Goal: Transaction & Acquisition: Purchase product/service

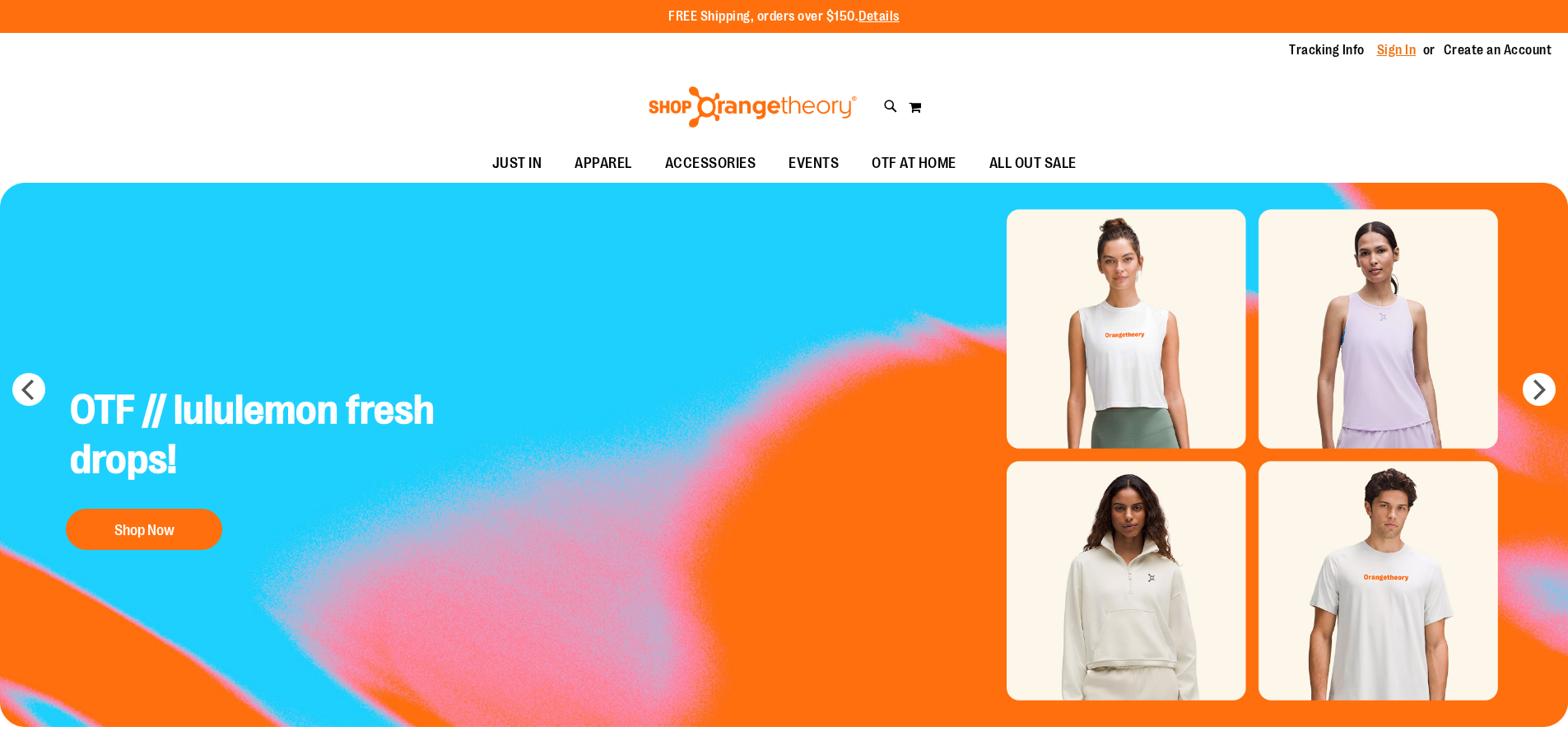
click at [1406, 45] on link "Sign In" at bounding box center [1396, 50] width 40 height 19
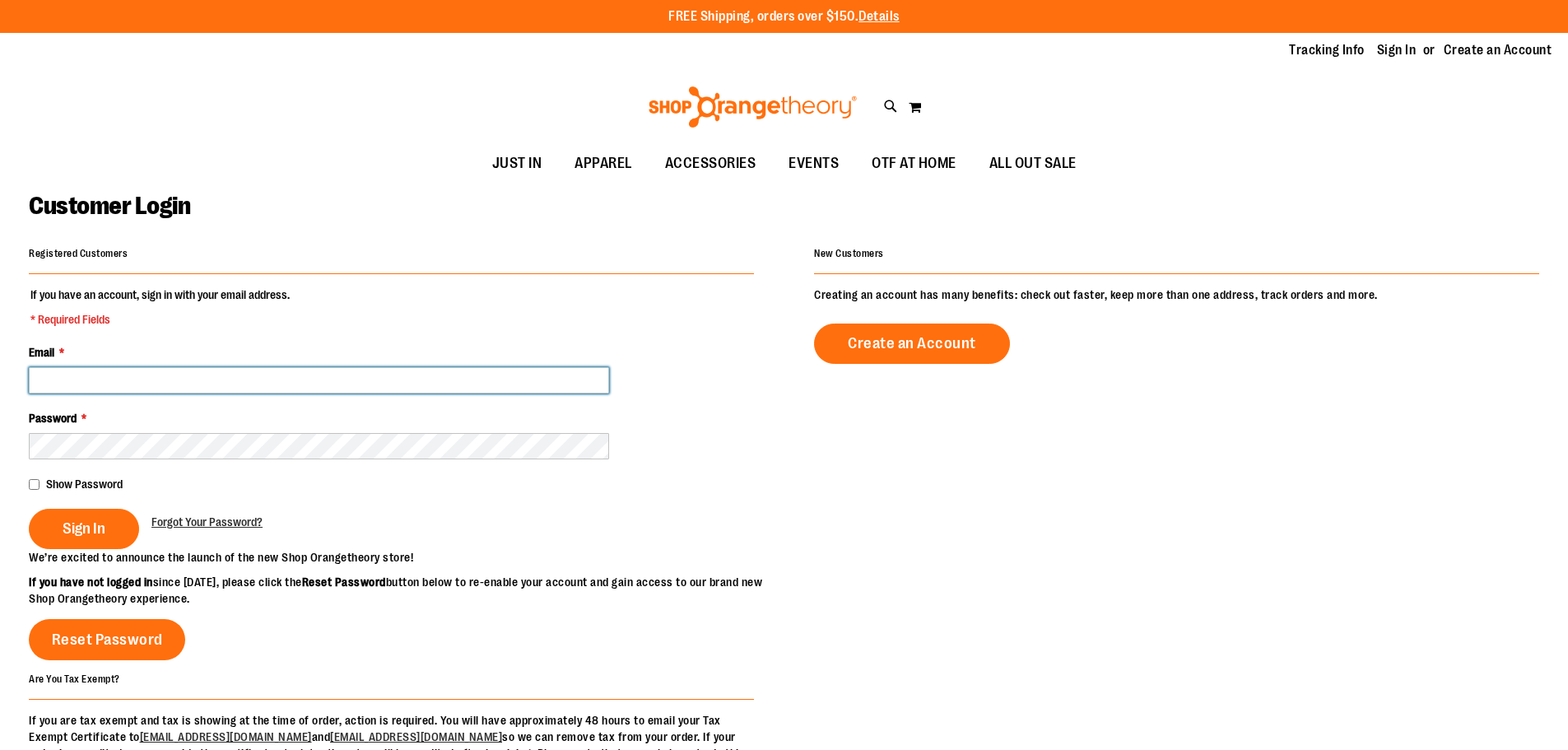
click at [232, 381] on input "Email *" at bounding box center [319, 381] width 581 height 26
type input "**********"
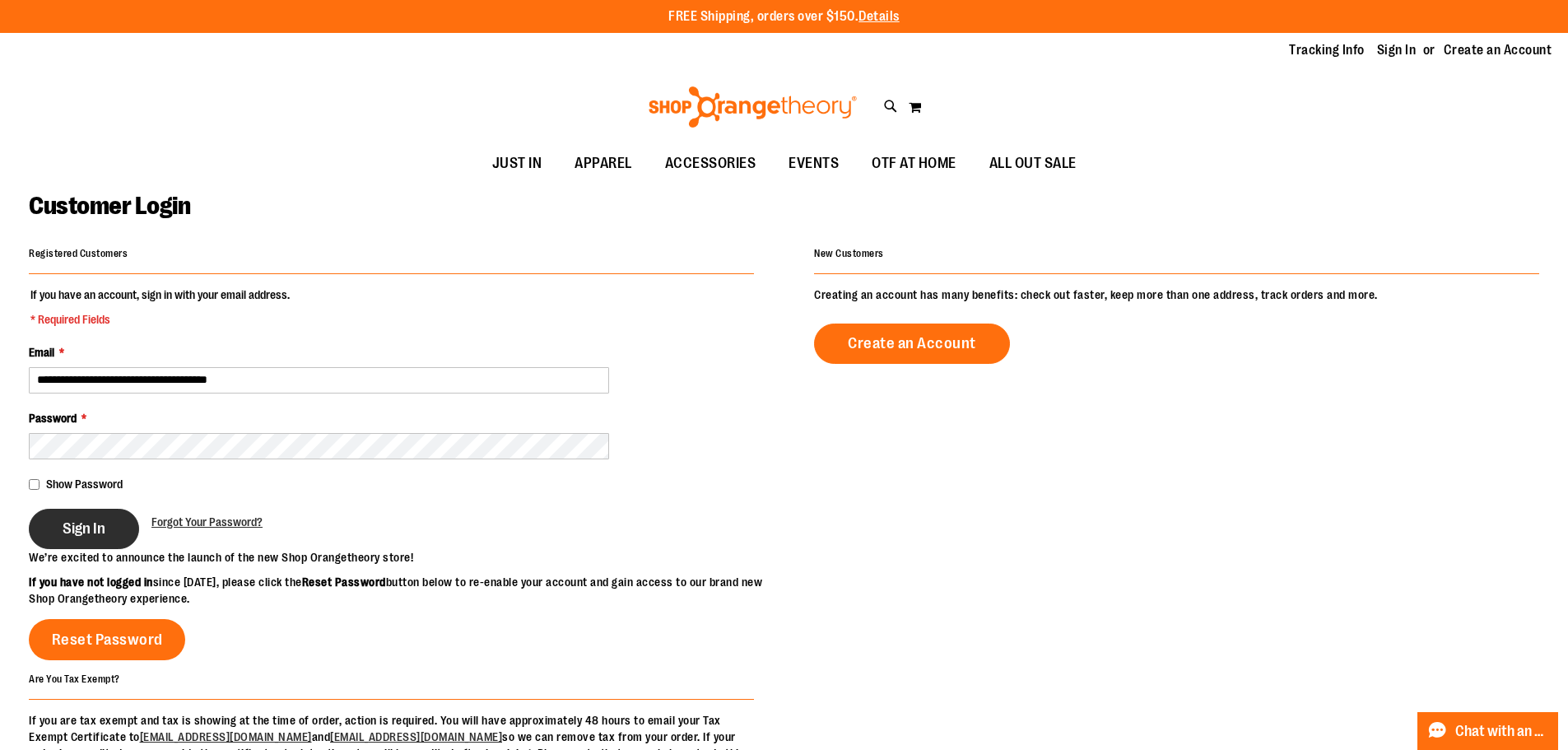
click at [71, 519] on span "Sign In" at bounding box center [84, 528] width 43 height 19
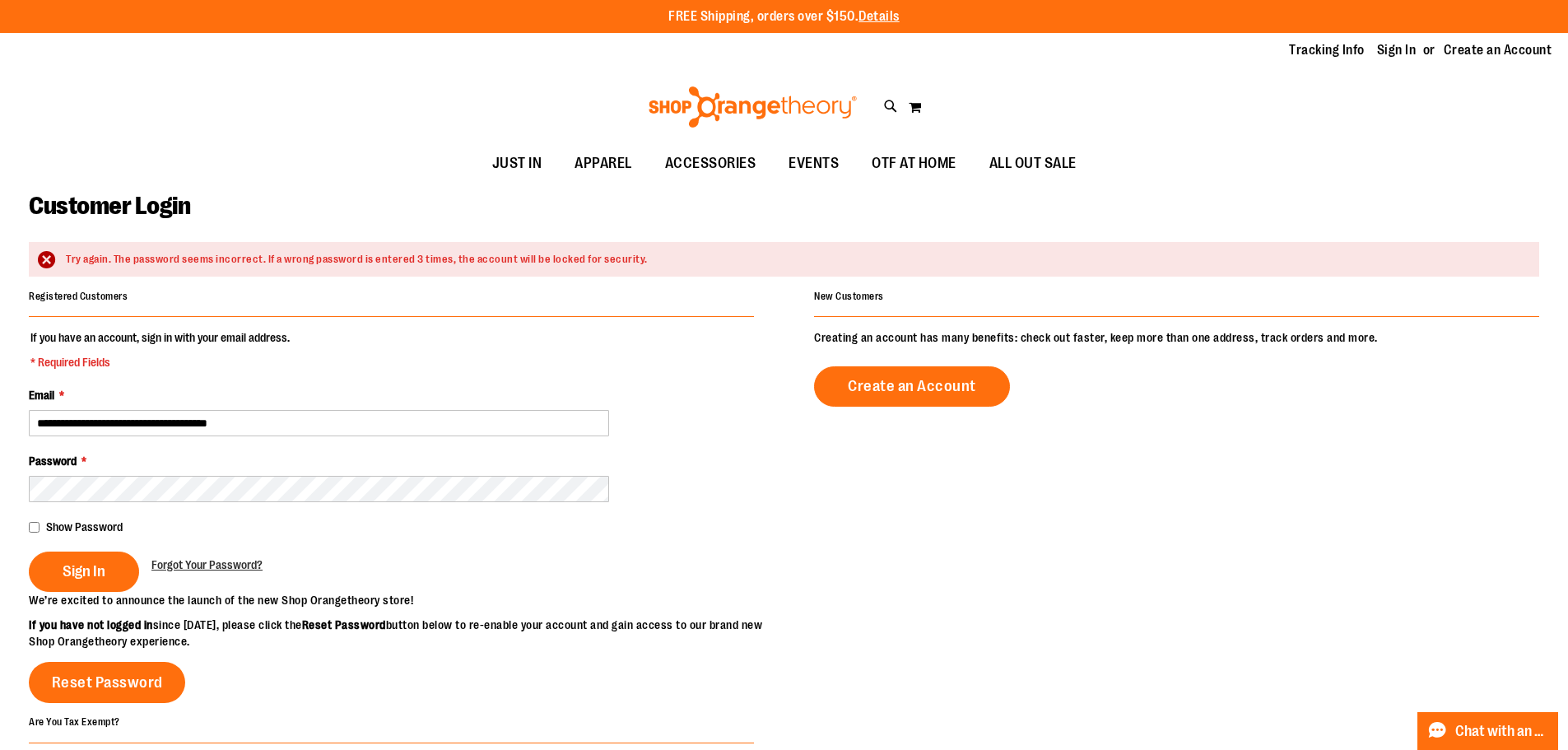
click at [40, 530] on div "Show Password" at bounding box center [391, 526] width 725 height 17
click at [89, 561] on button "Sign In" at bounding box center [84, 572] width 110 height 41
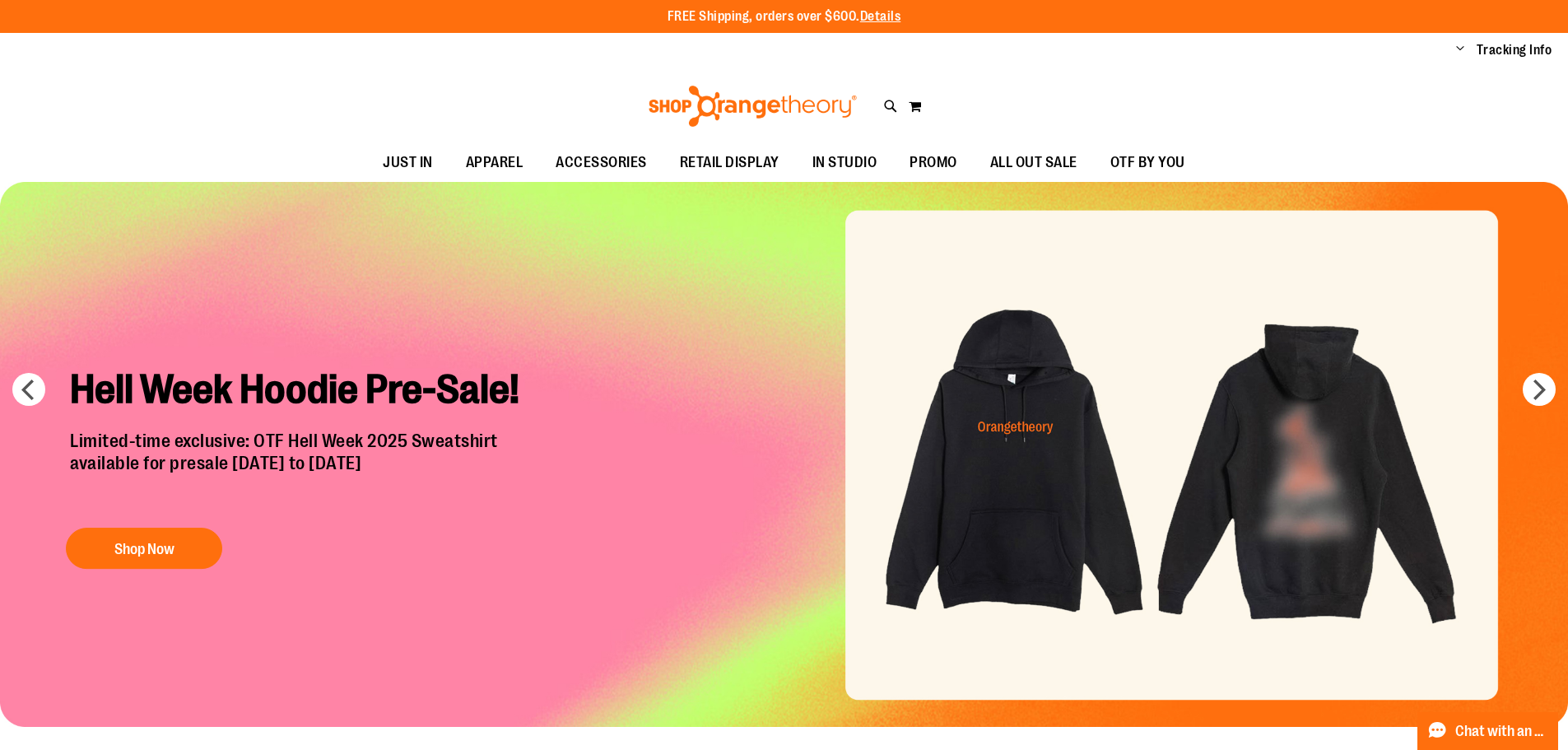
click at [1320, 472] on img "Slide 1 of 7" at bounding box center [784, 453] width 1568 height 544
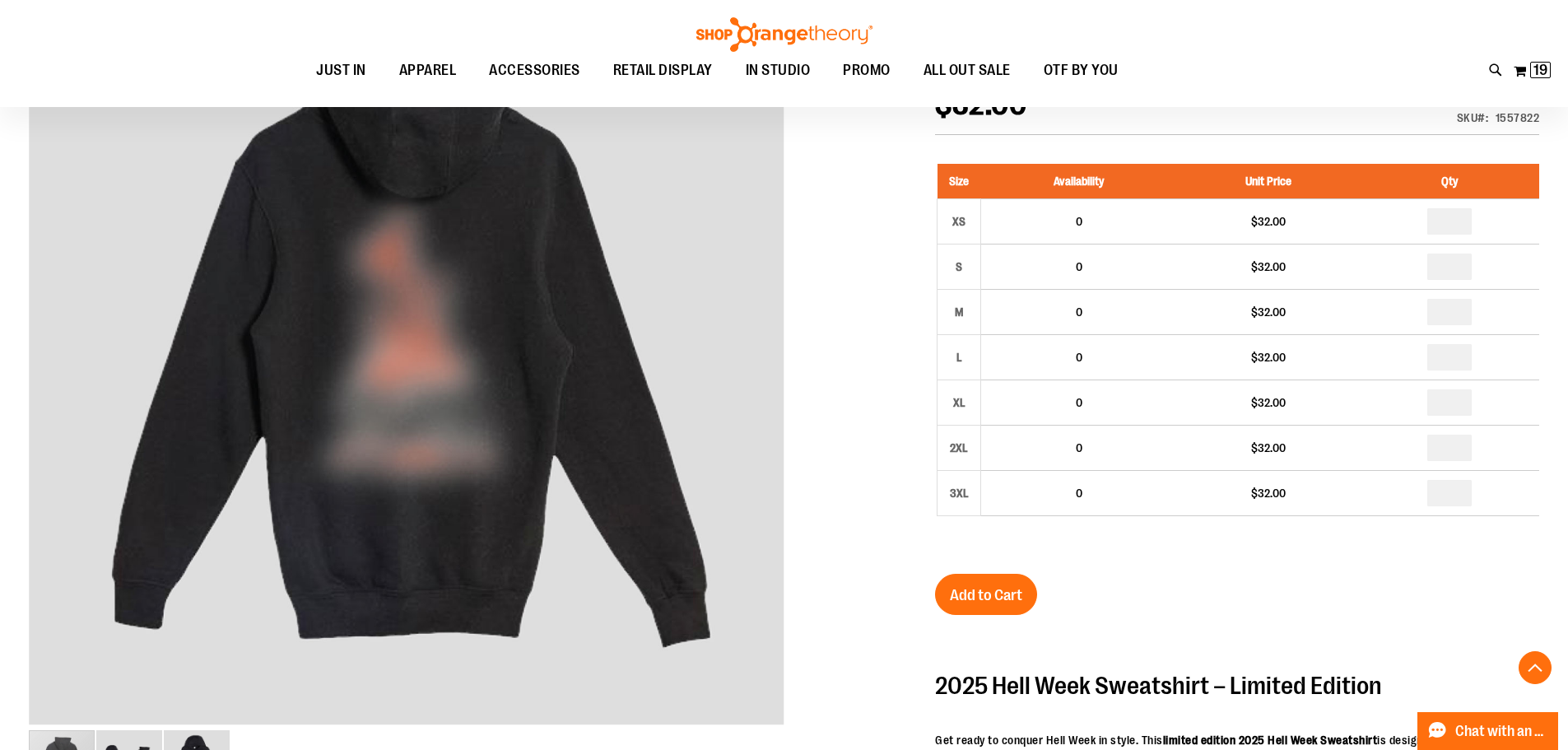
scroll to position [329, 0]
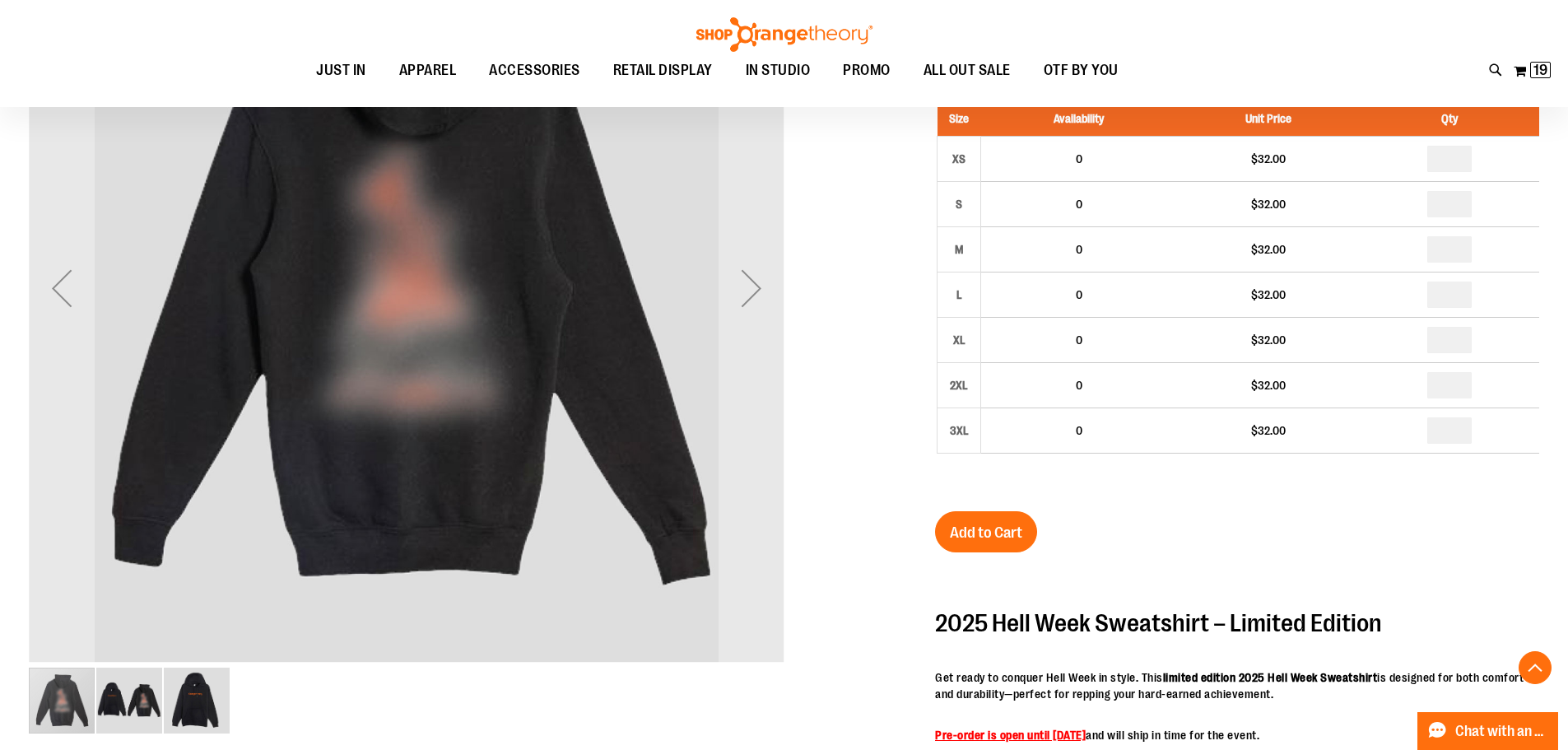
click at [189, 704] on img "image 3 of 3" at bounding box center [196, 701] width 66 height 66
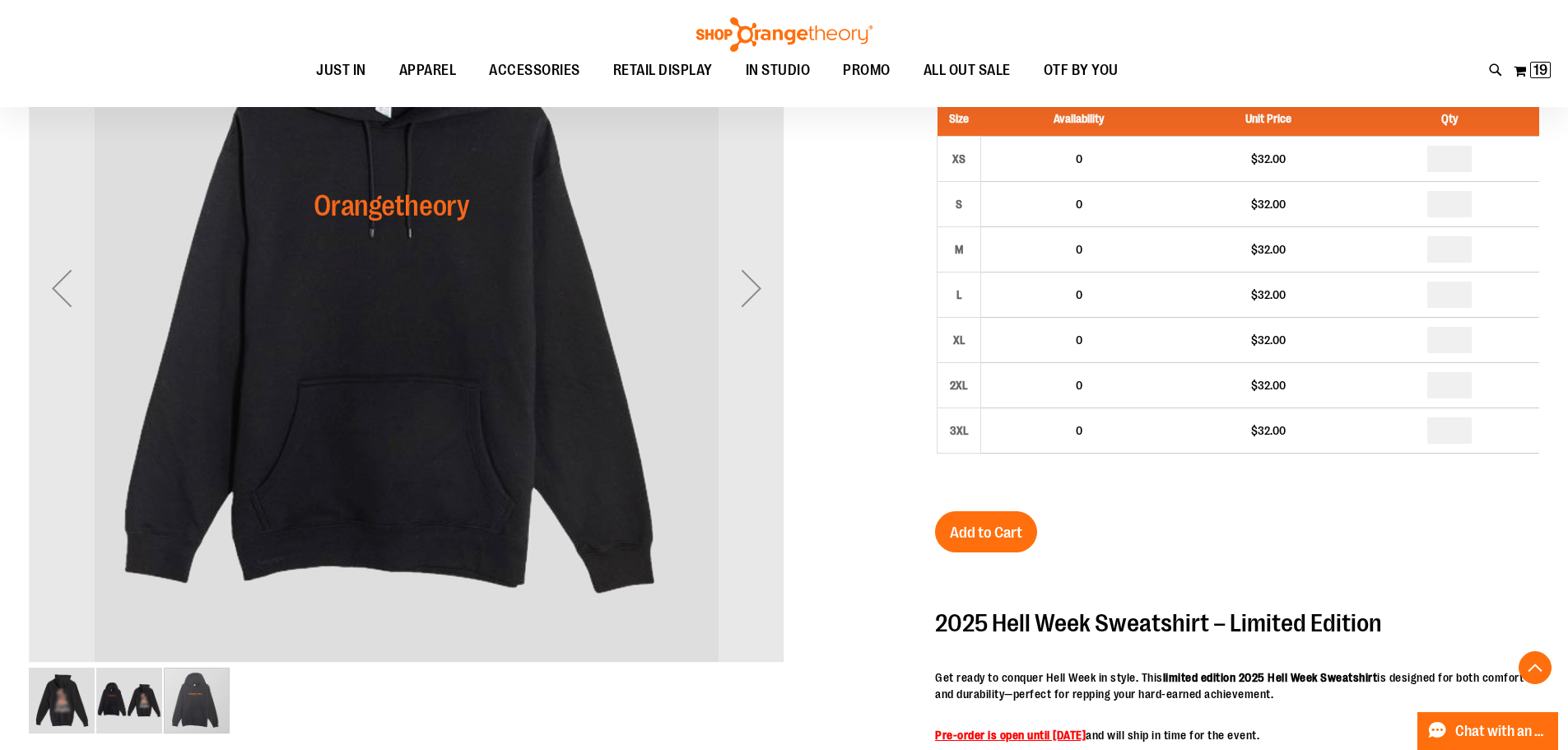
click at [137, 706] on img "image 2 of 3" at bounding box center [129, 701] width 66 height 66
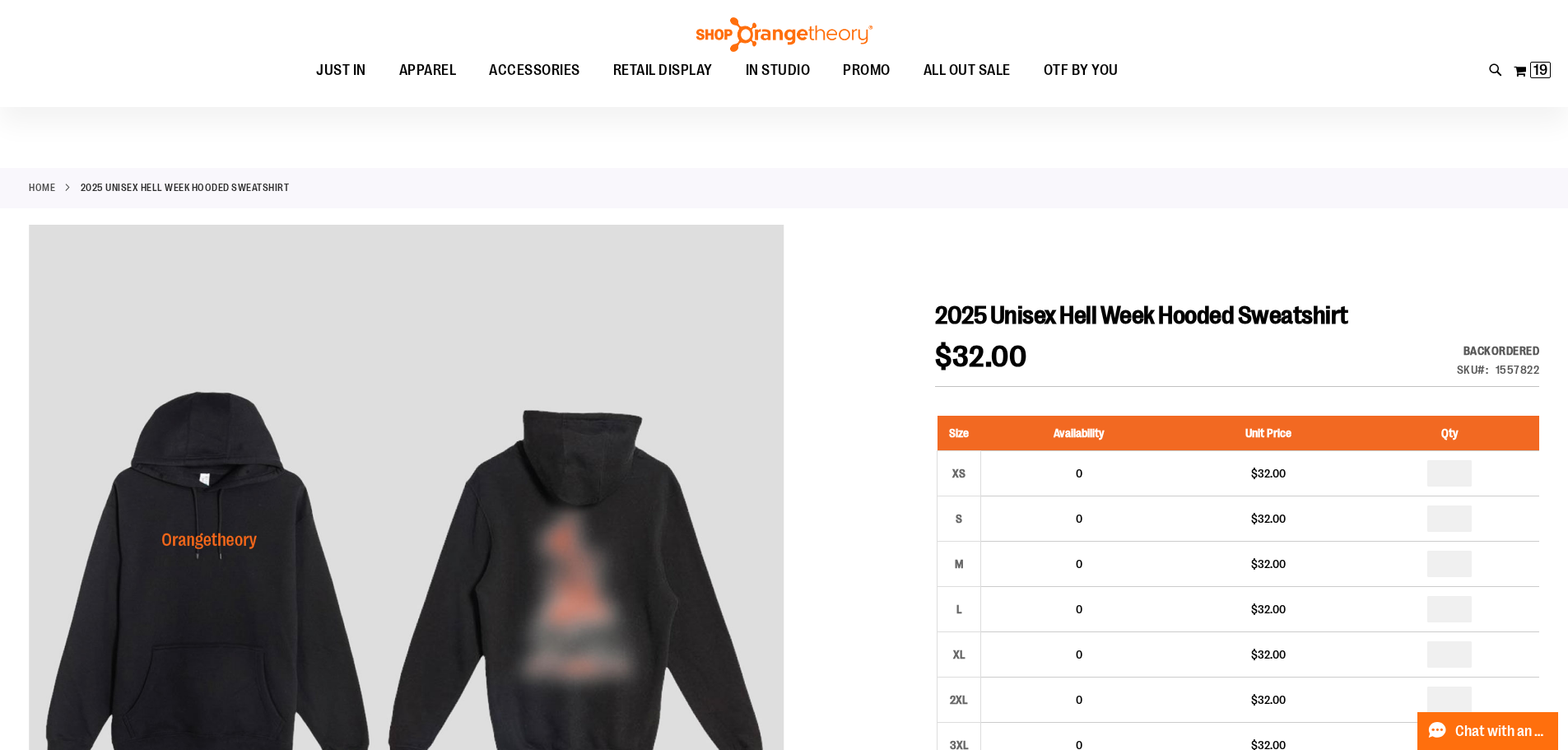
scroll to position [0, 0]
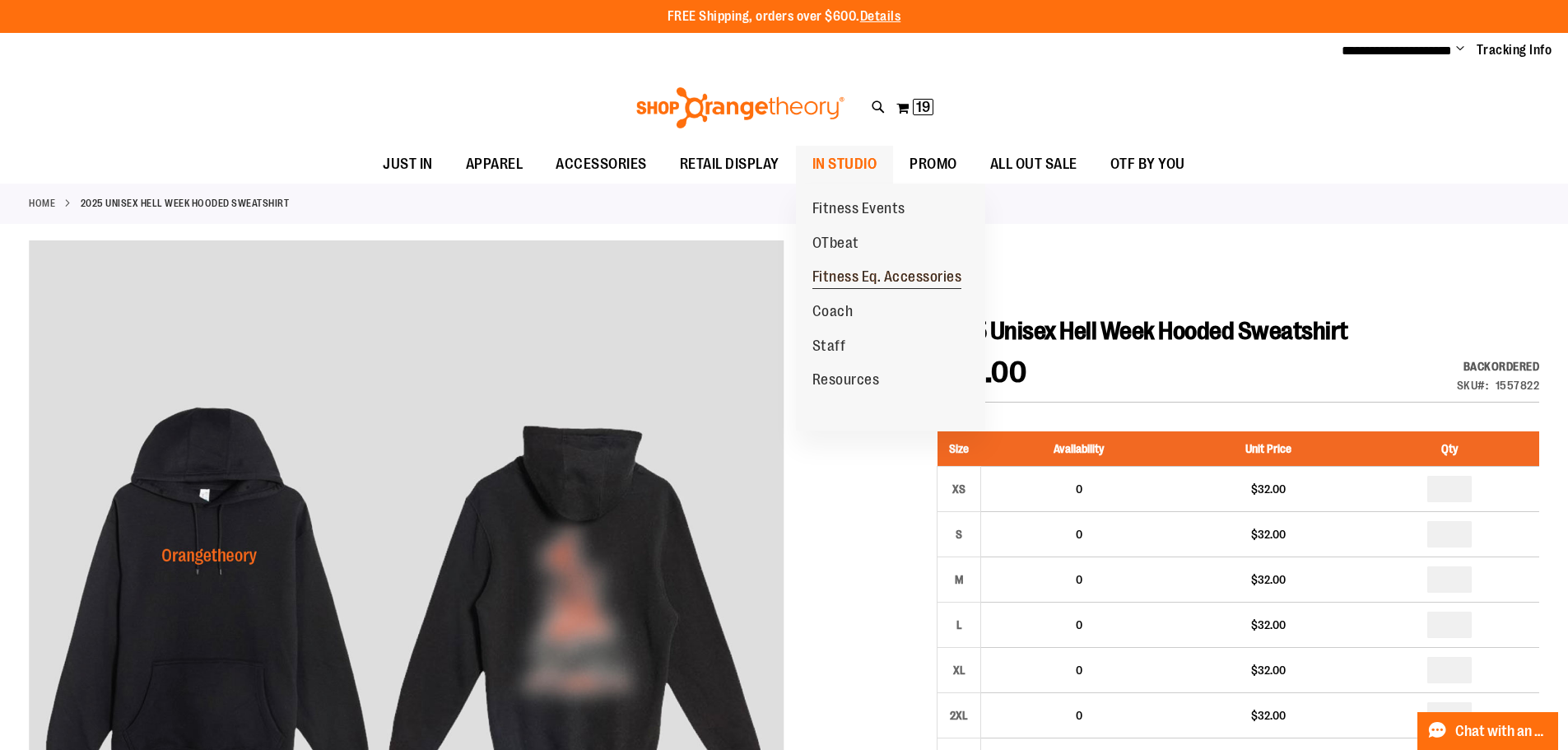
click at [848, 271] on span "Fitness Eq. Accessories" at bounding box center [887, 278] width 150 height 20
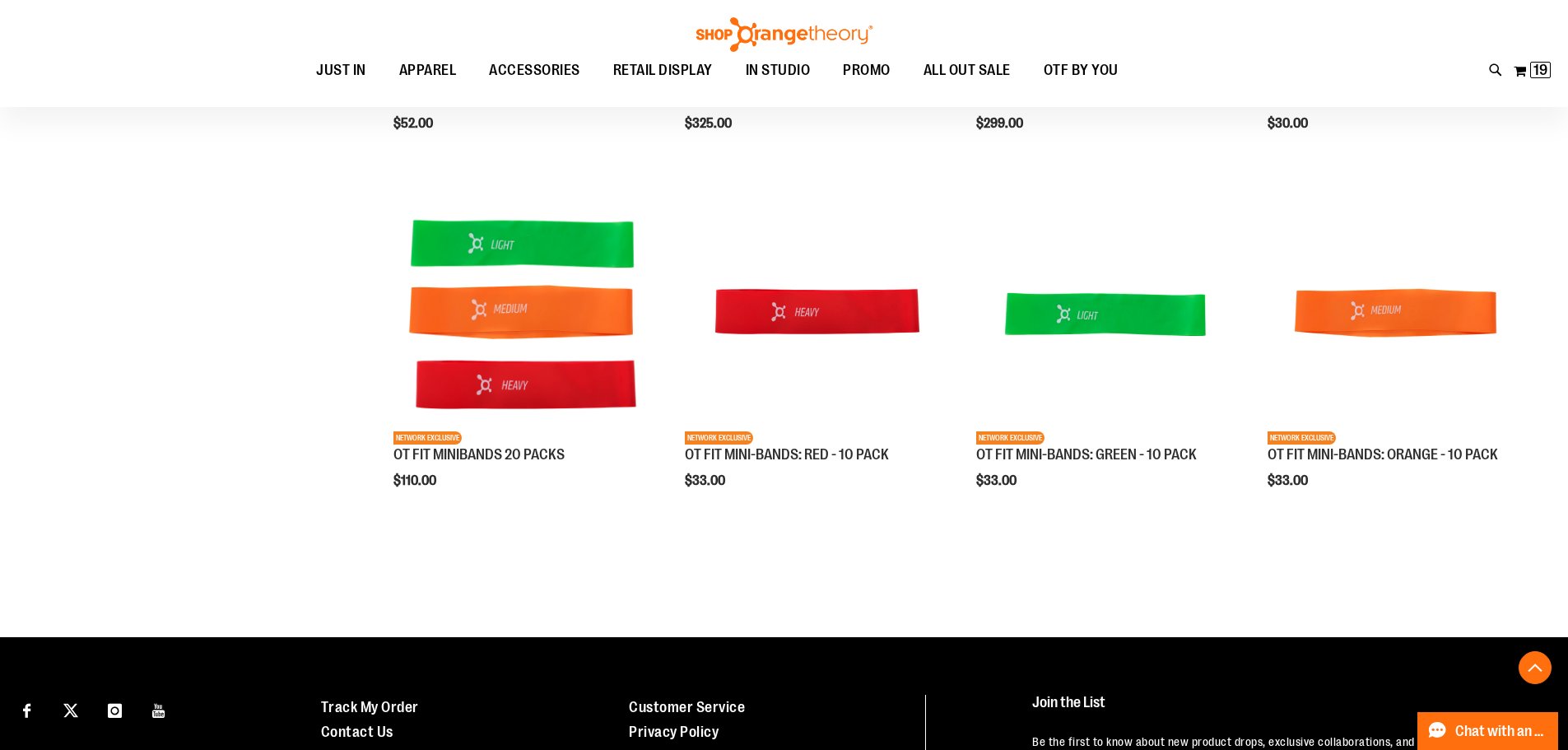
scroll to position [575, 0]
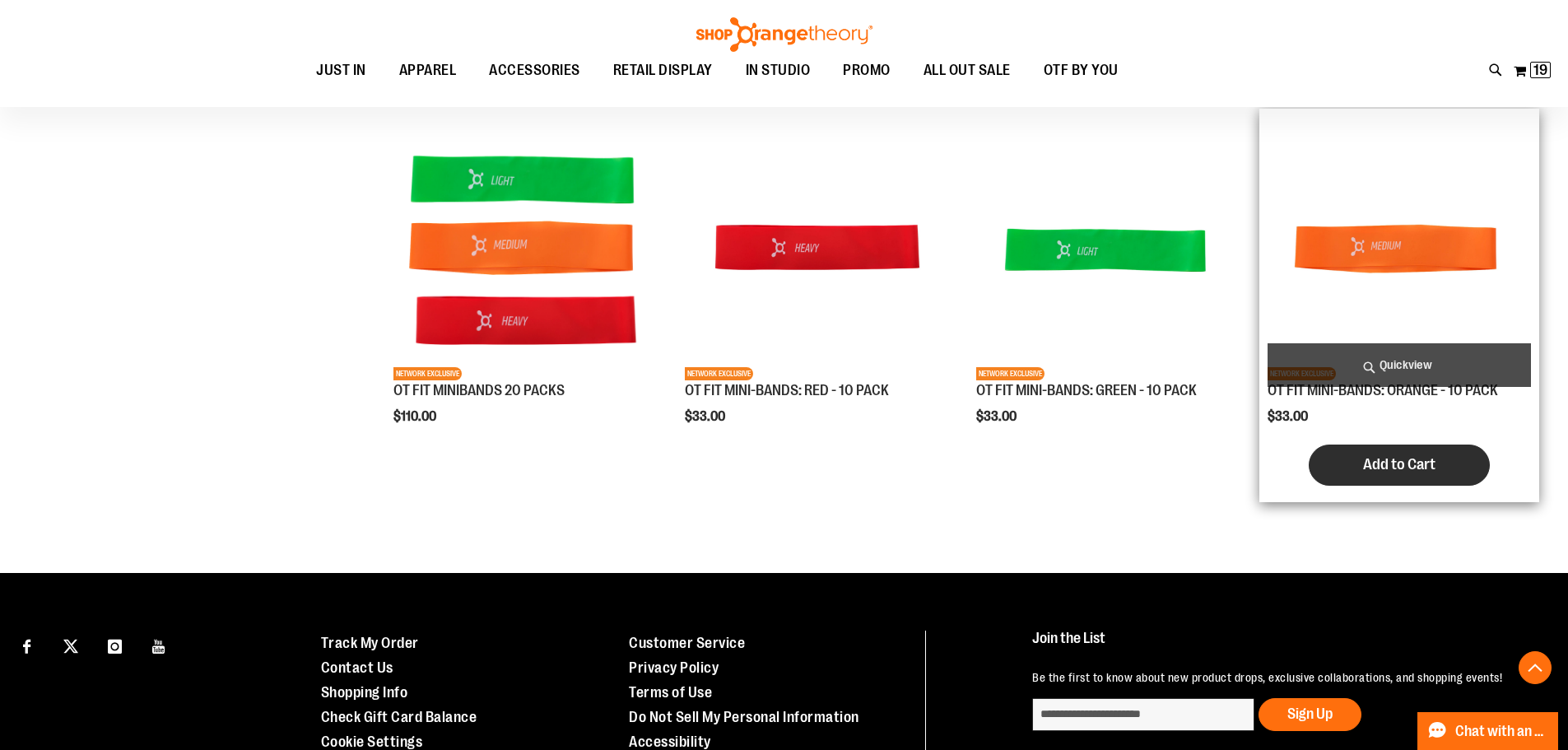
click at [1367, 472] on span "Add to Cart" at bounding box center [1399, 464] width 72 height 19
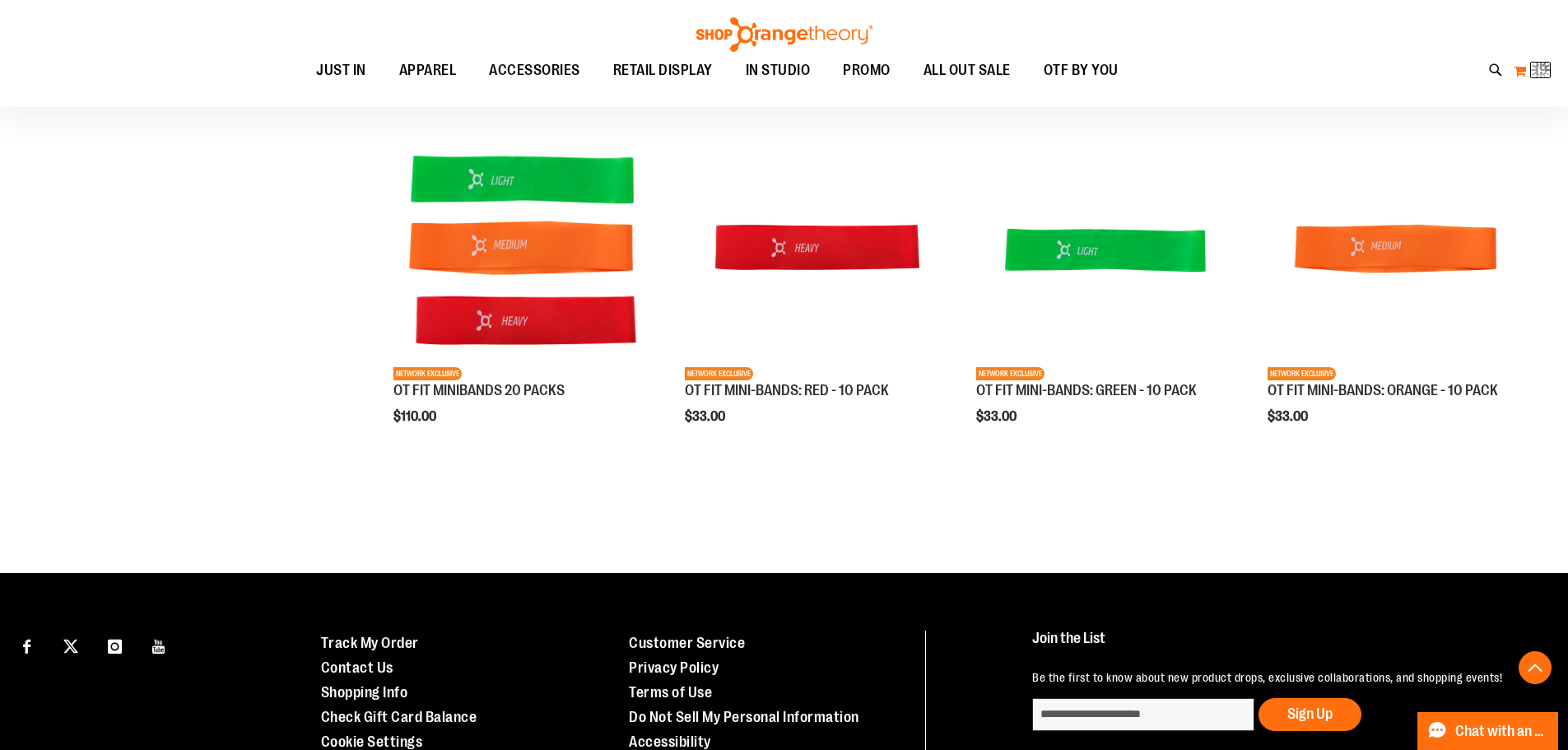
click at [1526, 71] on button "My Cart 19 19 items" at bounding box center [1532, 71] width 39 height 26
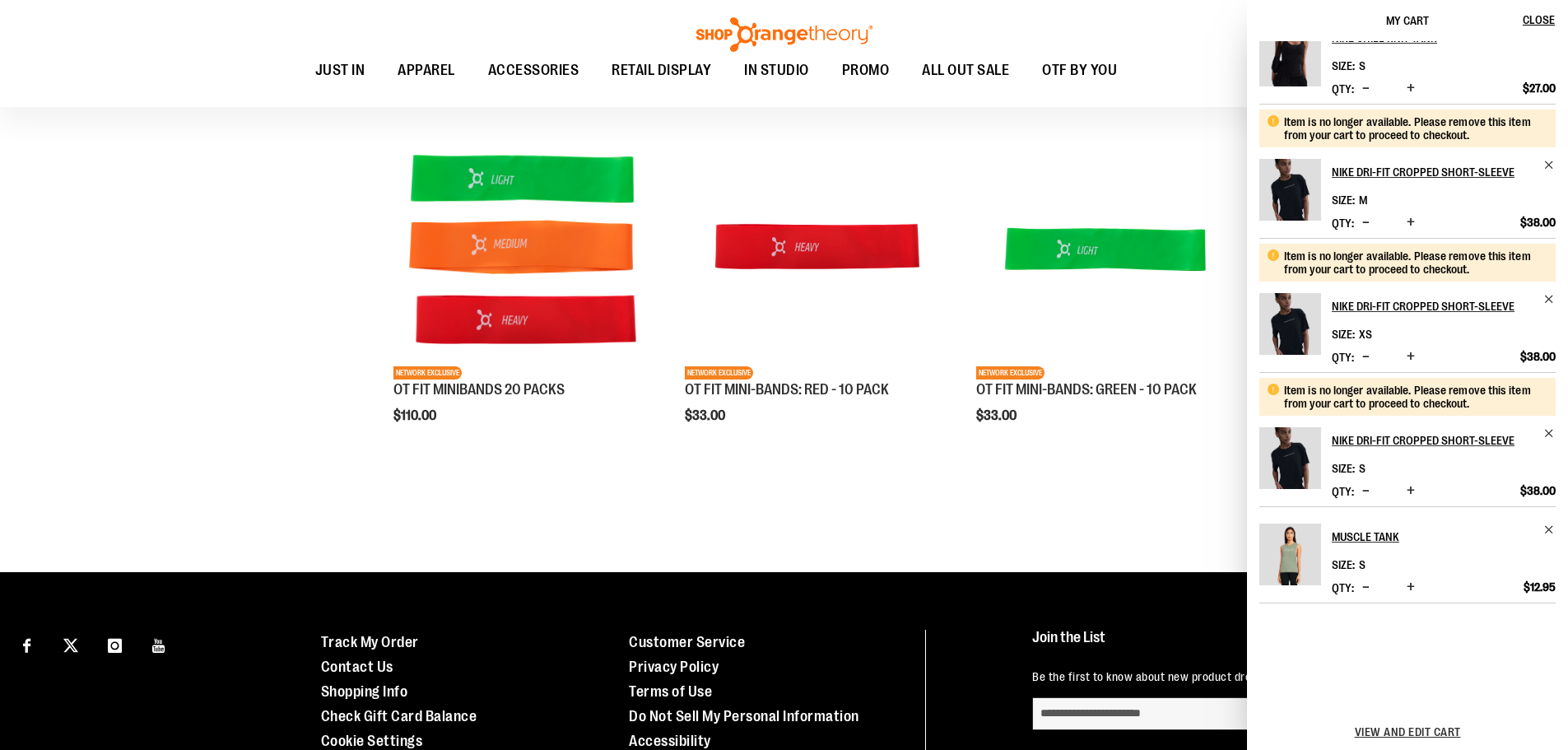
scroll to position [550, 0]
click at [1545, 434] on span "Remove item" at bounding box center [1549, 432] width 12 height 12
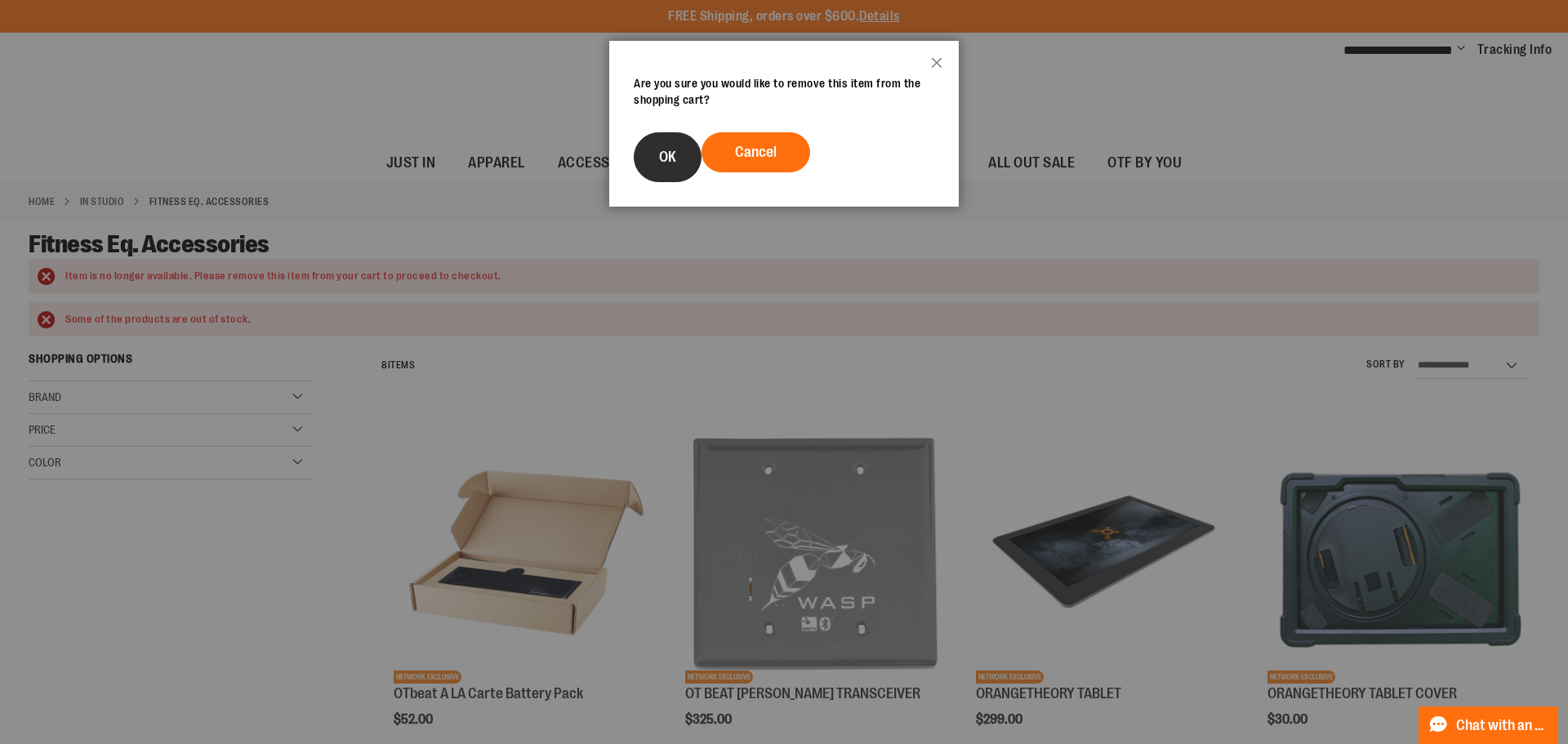
click at [646, 168] on button "OK" at bounding box center [668, 156] width 68 height 50
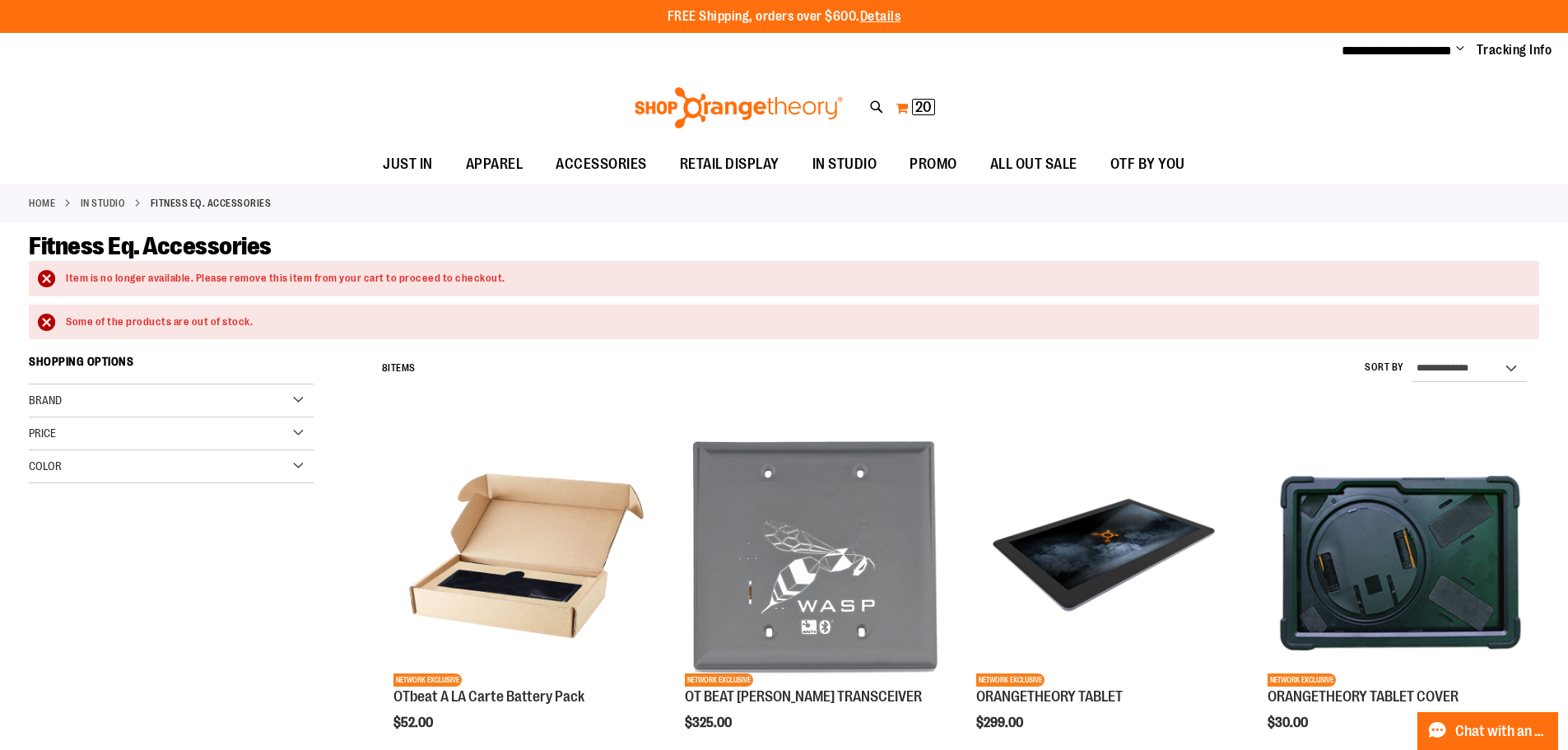
click at [906, 101] on button "My Cart 20 20 items" at bounding box center [914, 108] width 41 height 26
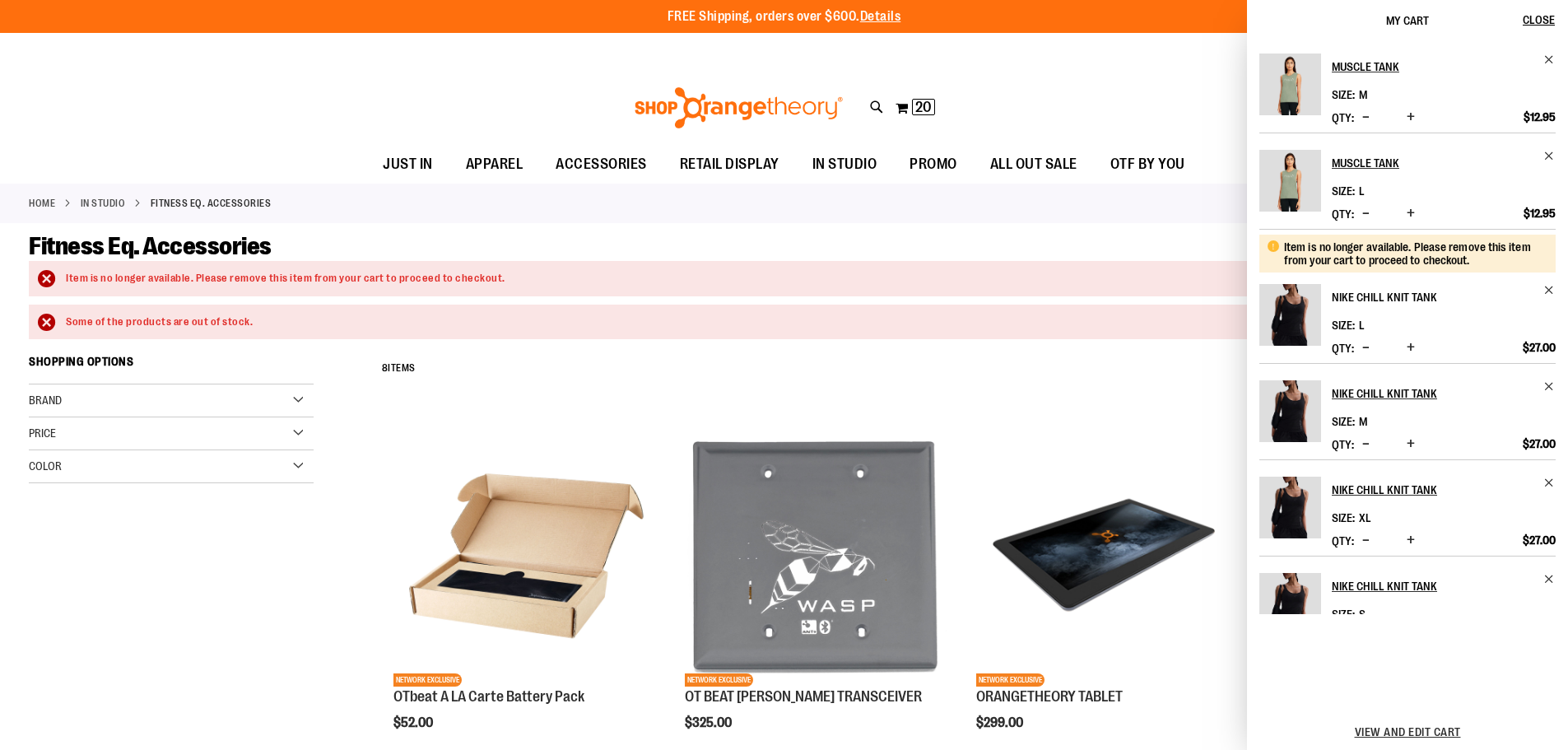
click at [1535, 286] on link "Nike Chill Knit Tank" at bounding box center [1443, 297] width 224 height 26
click at [1542, 292] on span "Remove item" at bounding box center [1549, 290] width 12 height 12
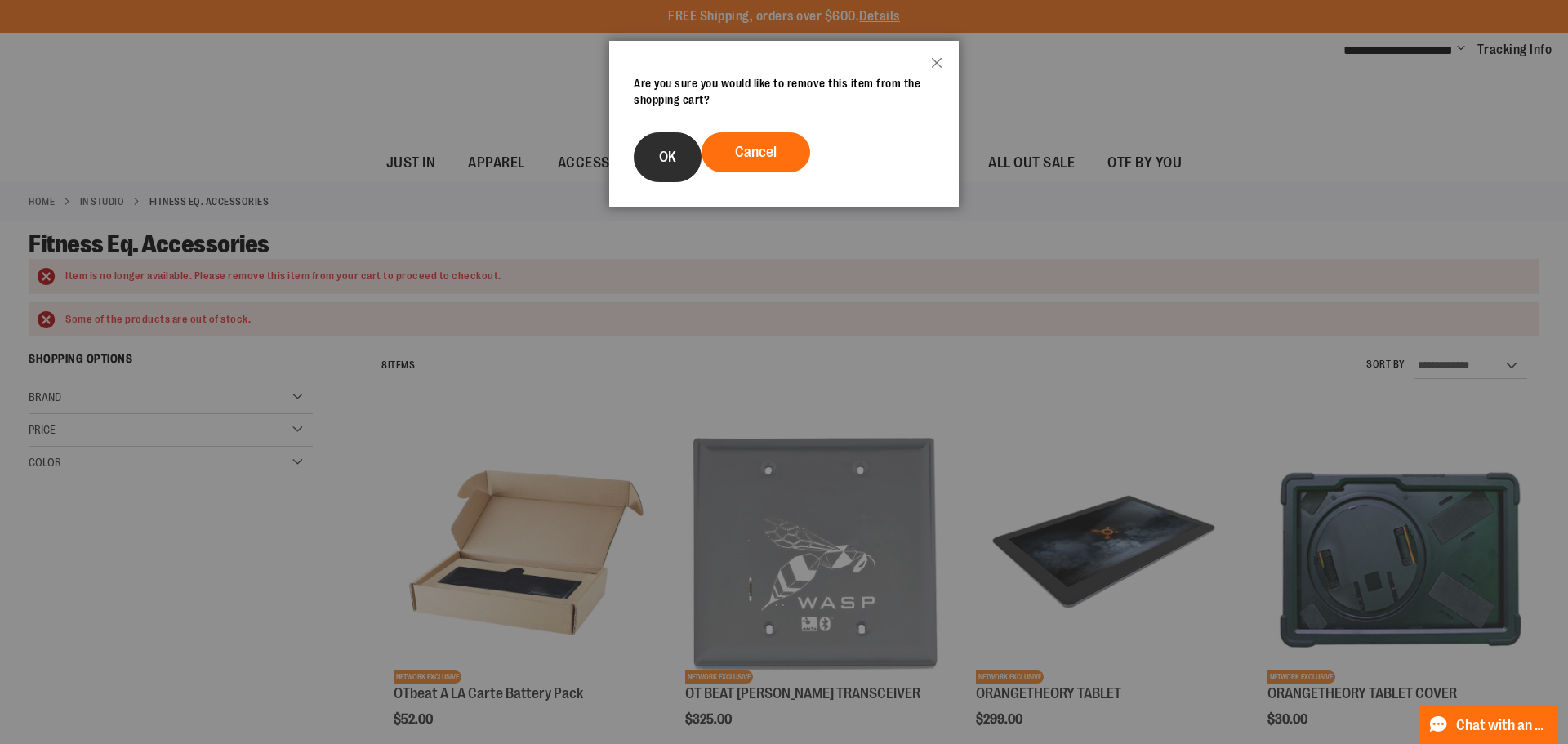
click at [673, 155] on span "OK" at bounding box center [668, 156] width 17 height 17
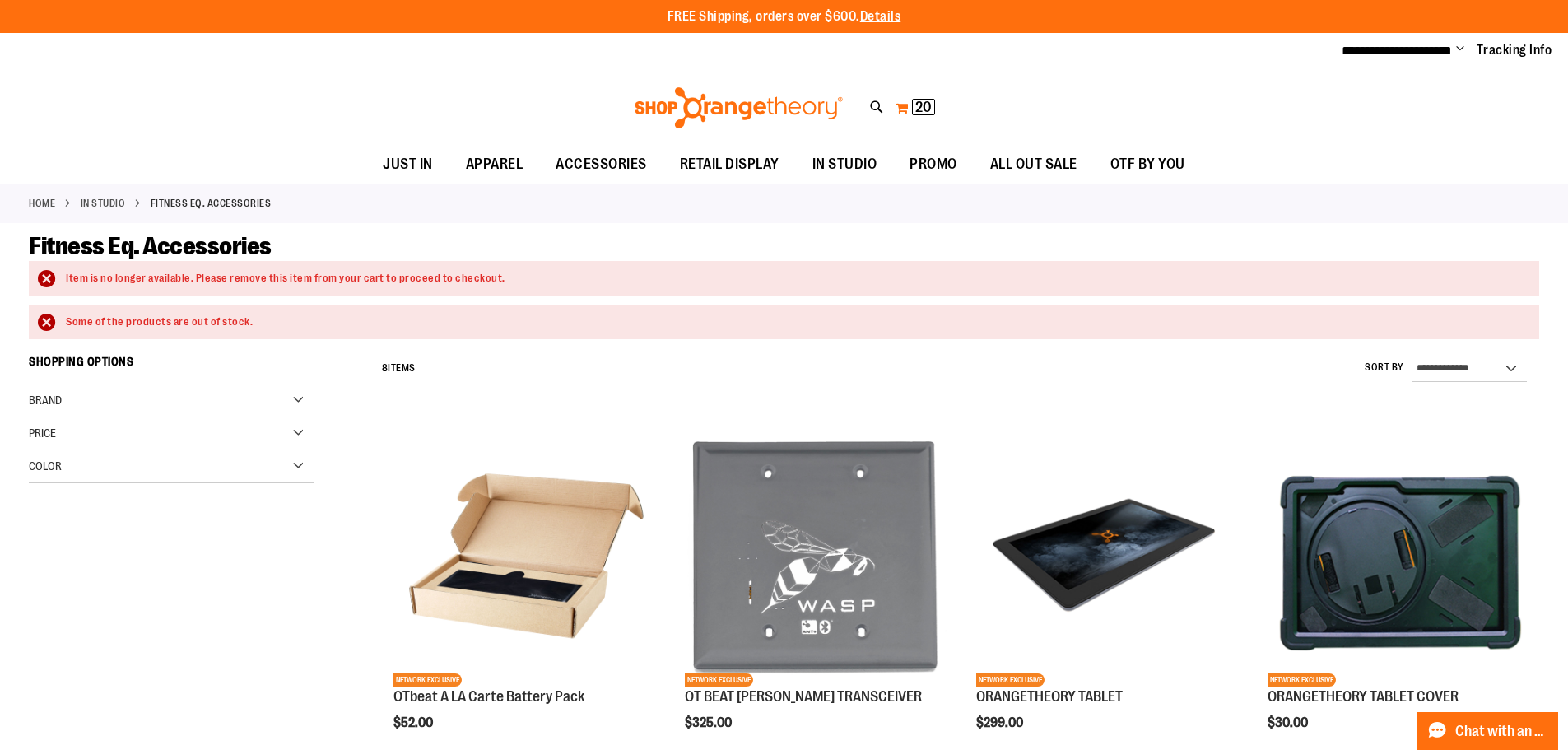
click at [910, 111] on button "My Cart 20 20 items" at bounding box center [914, 108] width 41 height 26
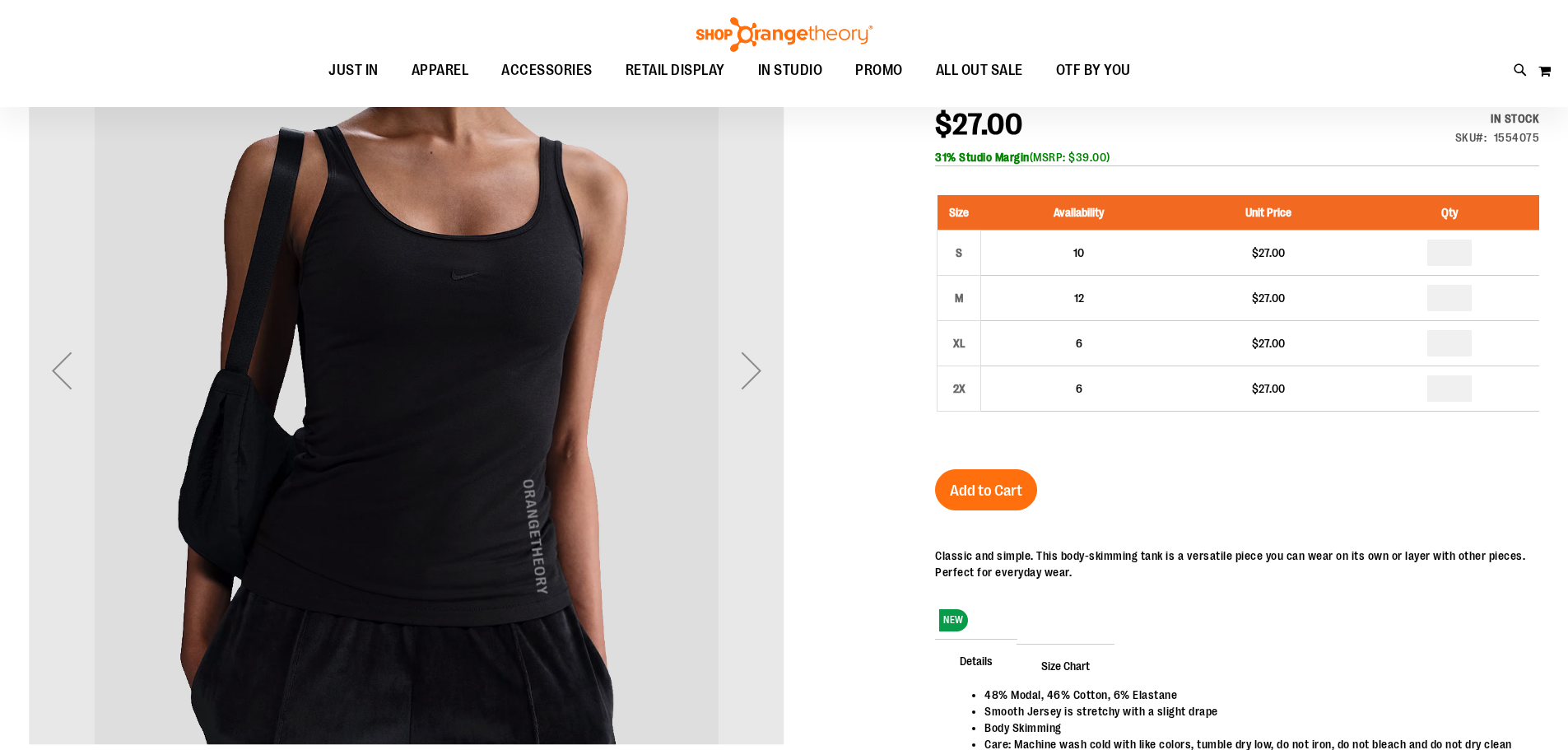
scroll to position [245, 0]
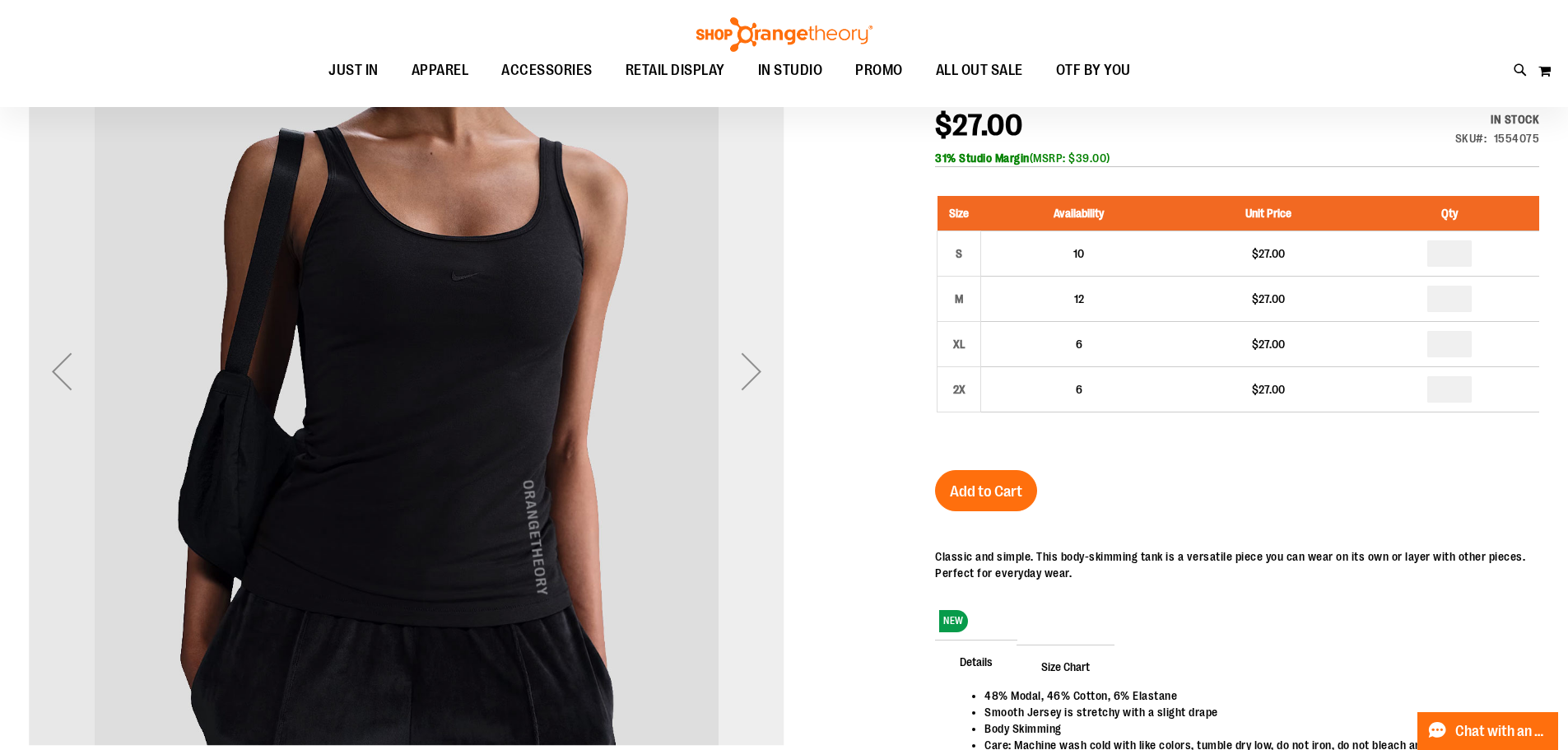
click at [756, 365] on div "Next" at bounding box center [751, 371] width 66 height 66
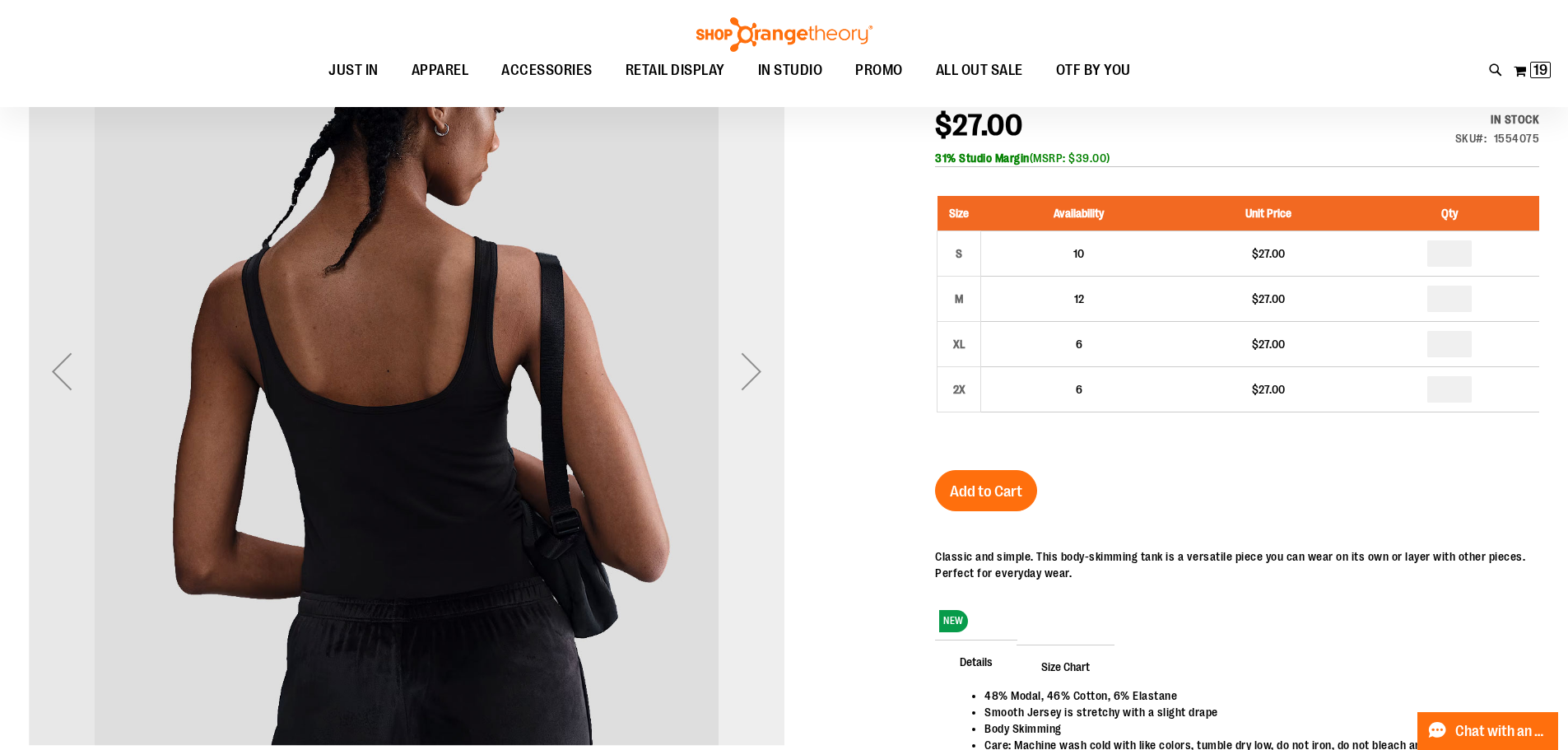
click at [756, 365] on div "Next" at bounding box center [751, 371] width 66 height 66
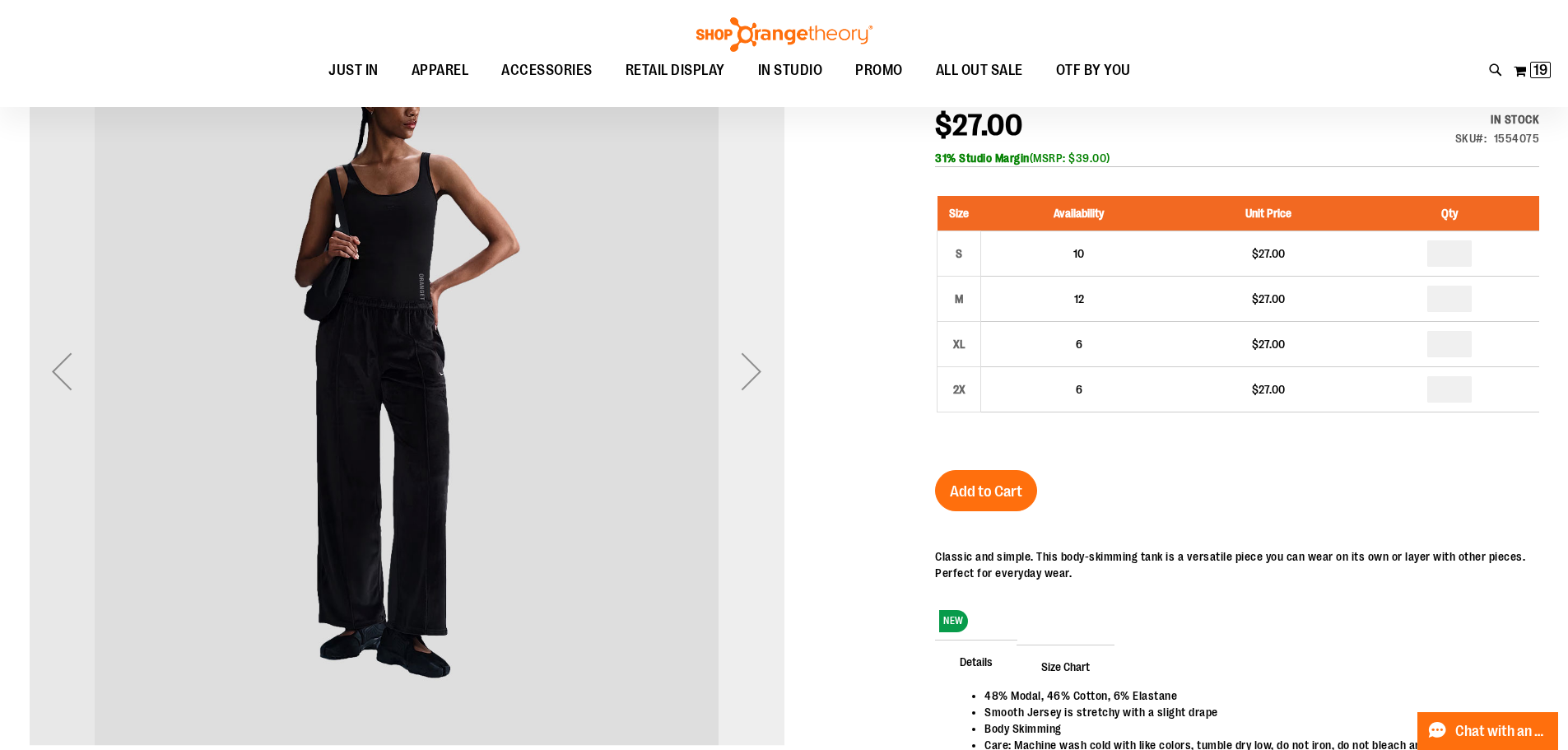
click at [756, 365] on div "Next" at bounding box center [751, 371] width 66 height 66
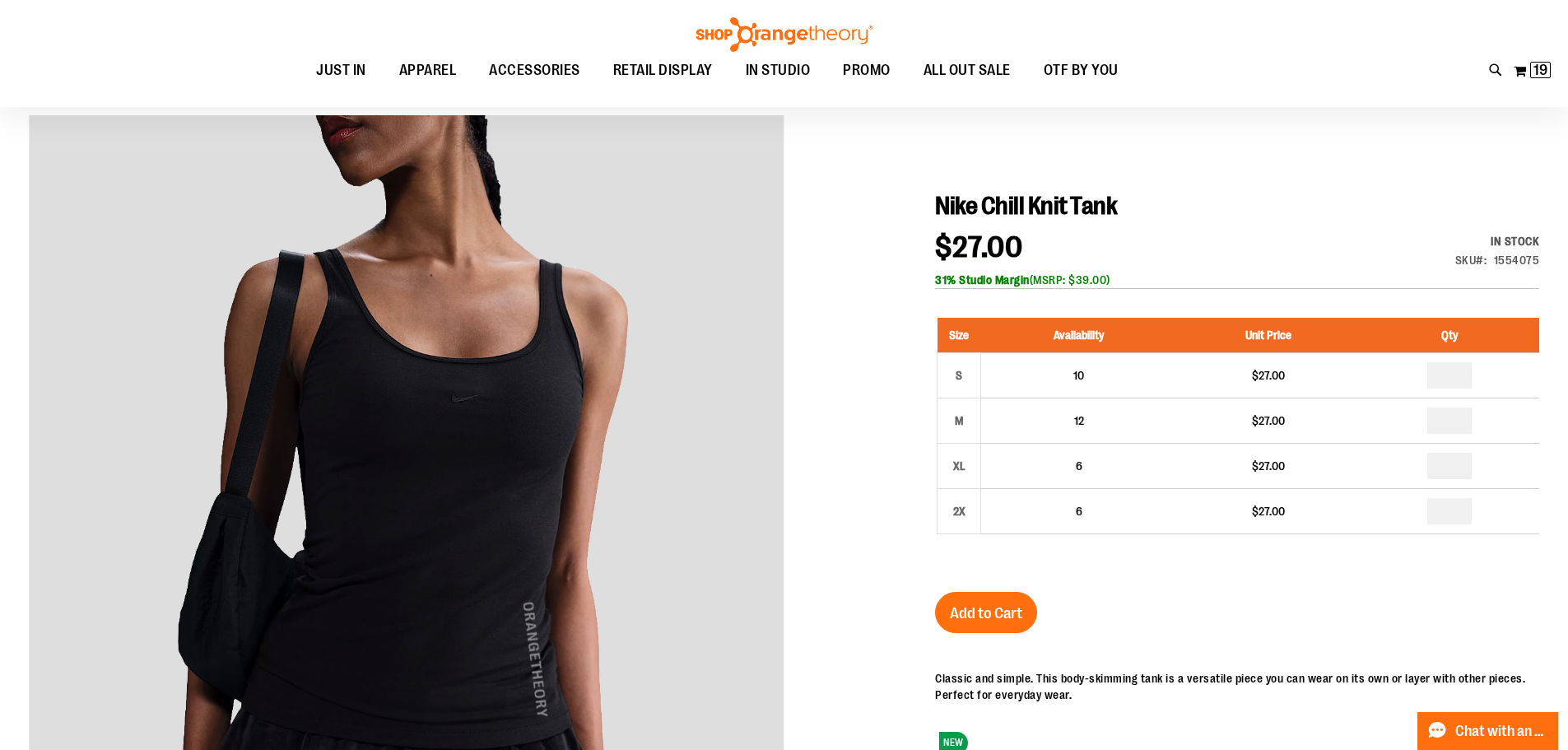
scroll to position [0, 0]
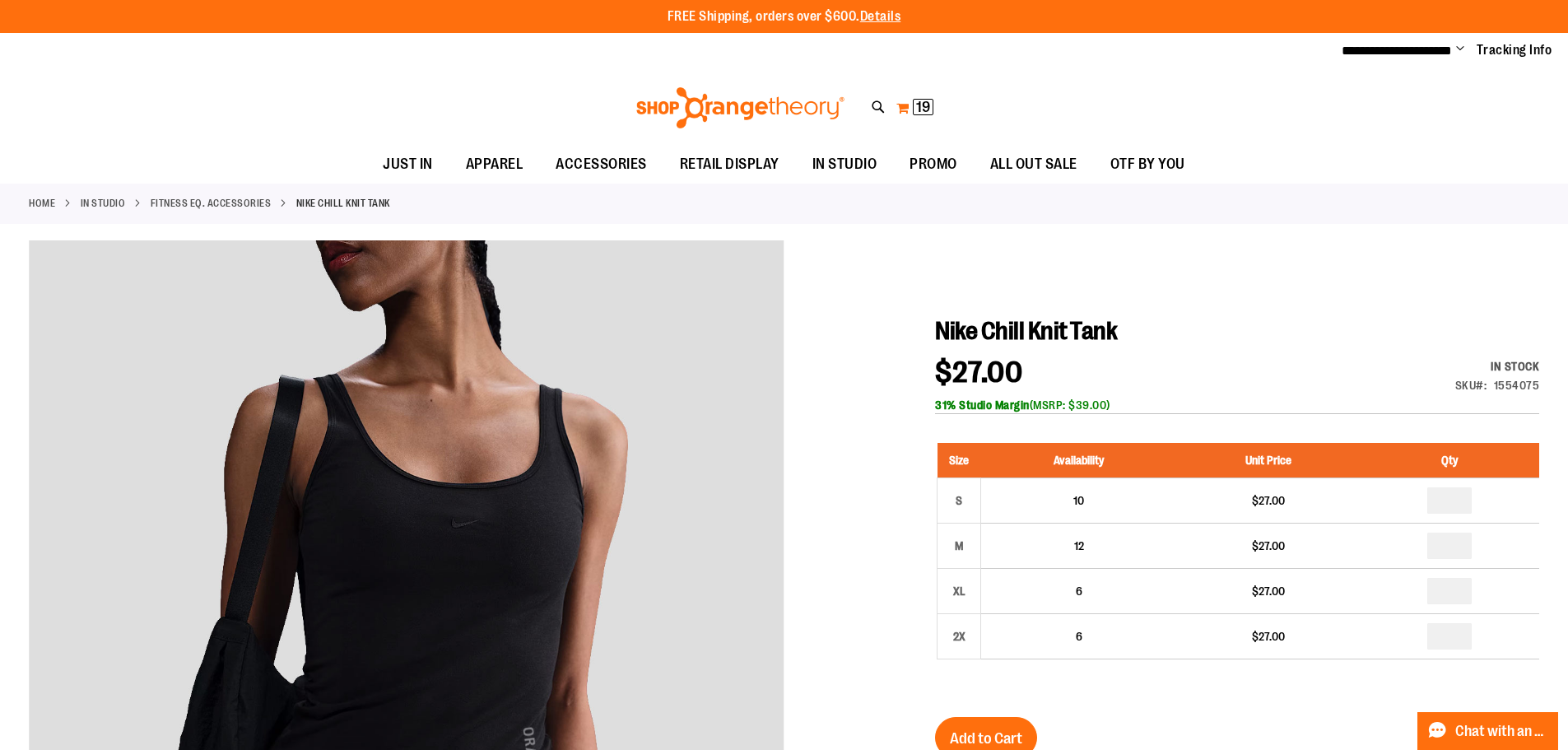
click at [910, 106] on button "My Cart 19 19 items" at bounding box center [914, 108] width 39 height 26
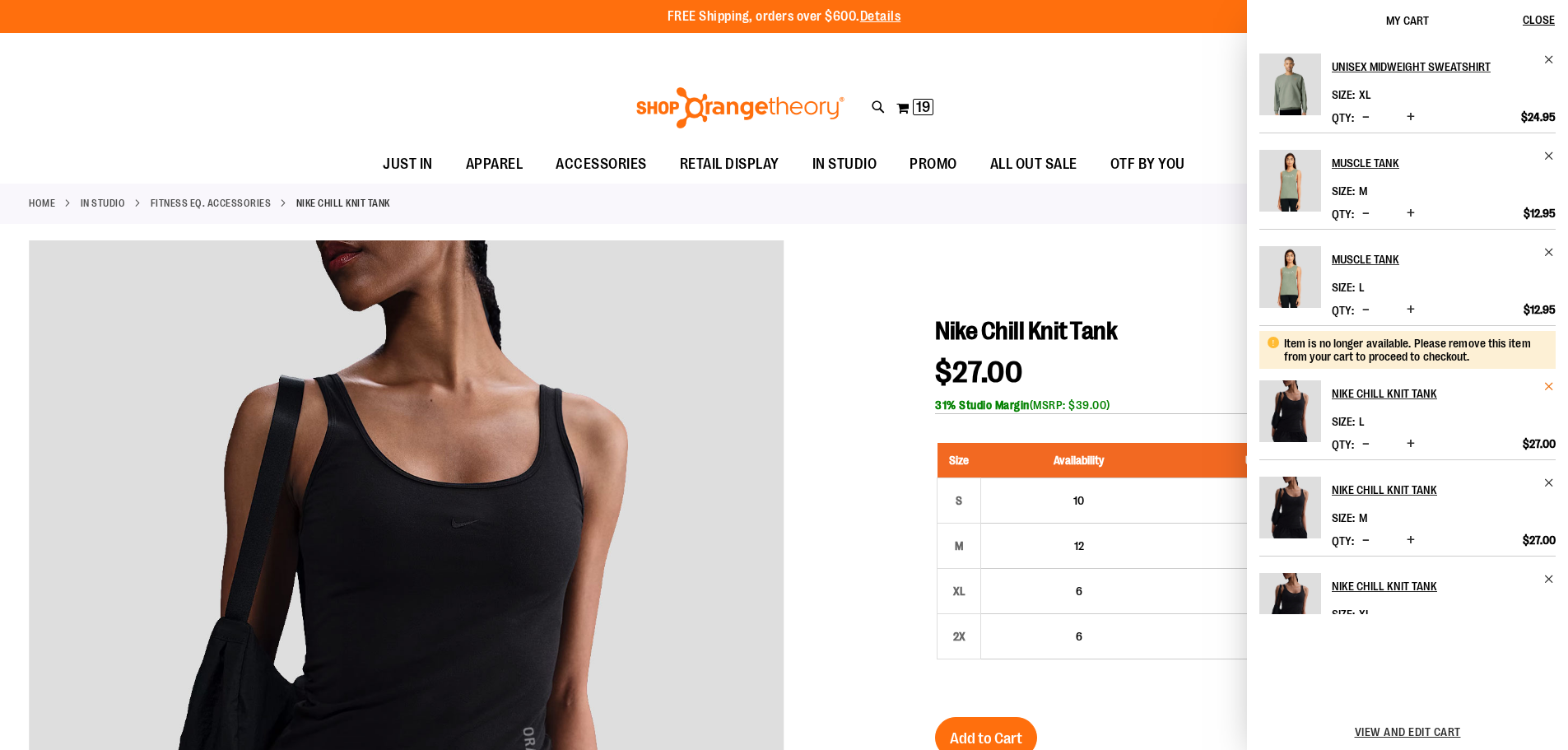
click at [1546, 386] on span "Remove item" at bounding box center [1549, 387] width 12 height 12
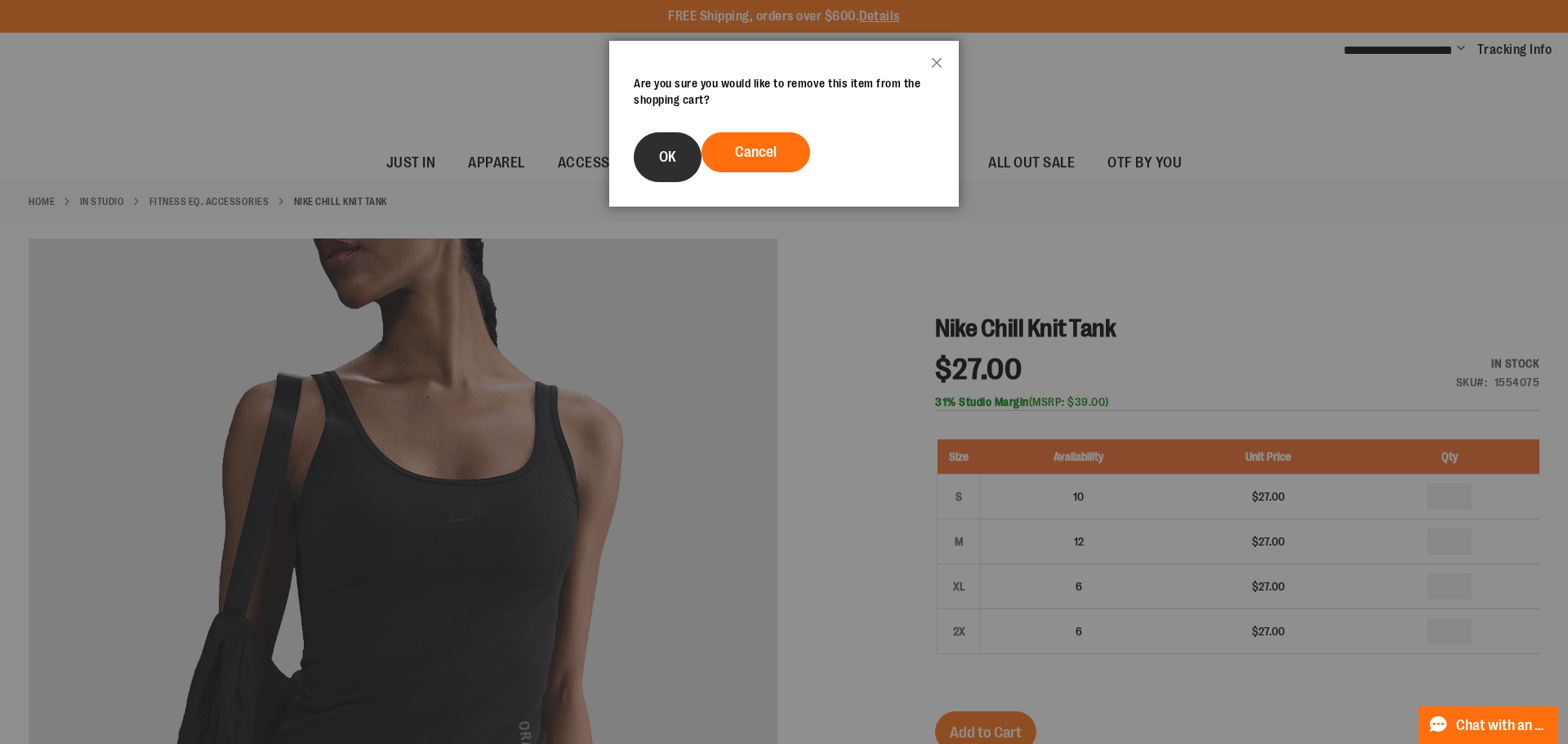
click at [666, 163] on span "OK" at bounding box center [668, 156] width 17 height 17
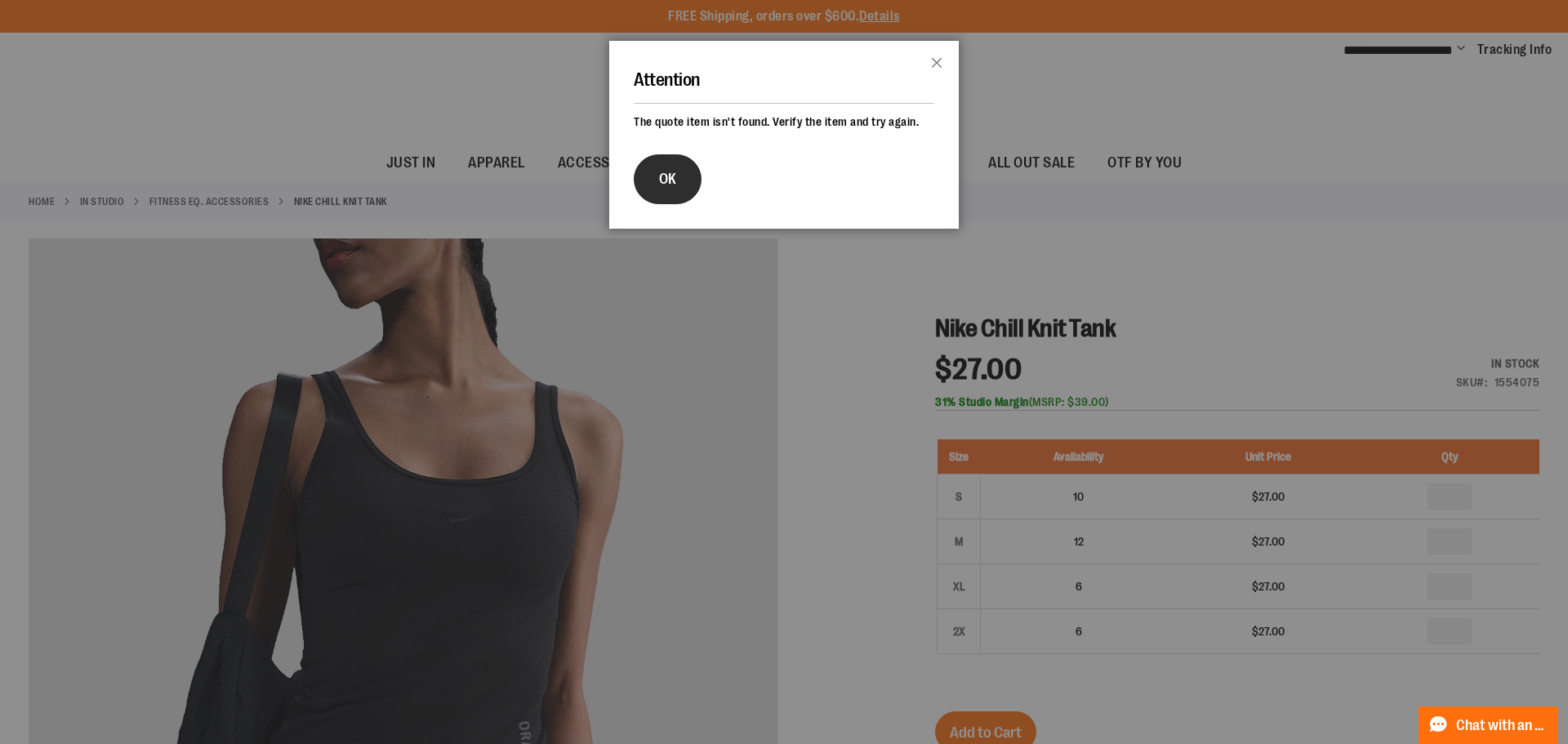
click at [686, 170] on button "OK" at bounding box center [668, 179] width 68 height 50
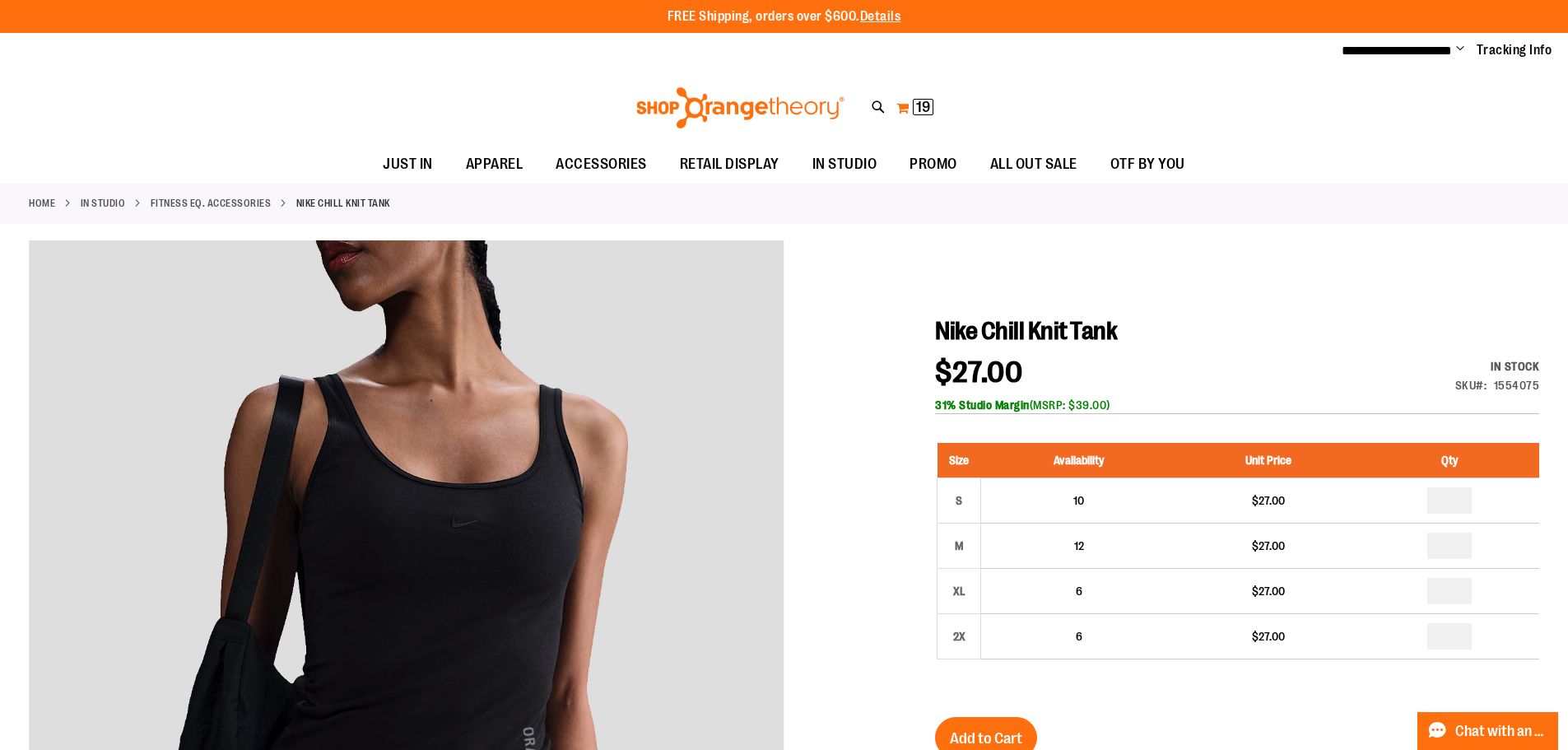
click at [915, 108] on span "19 19 items" at bounding box center [922, 107] width 20 height 17
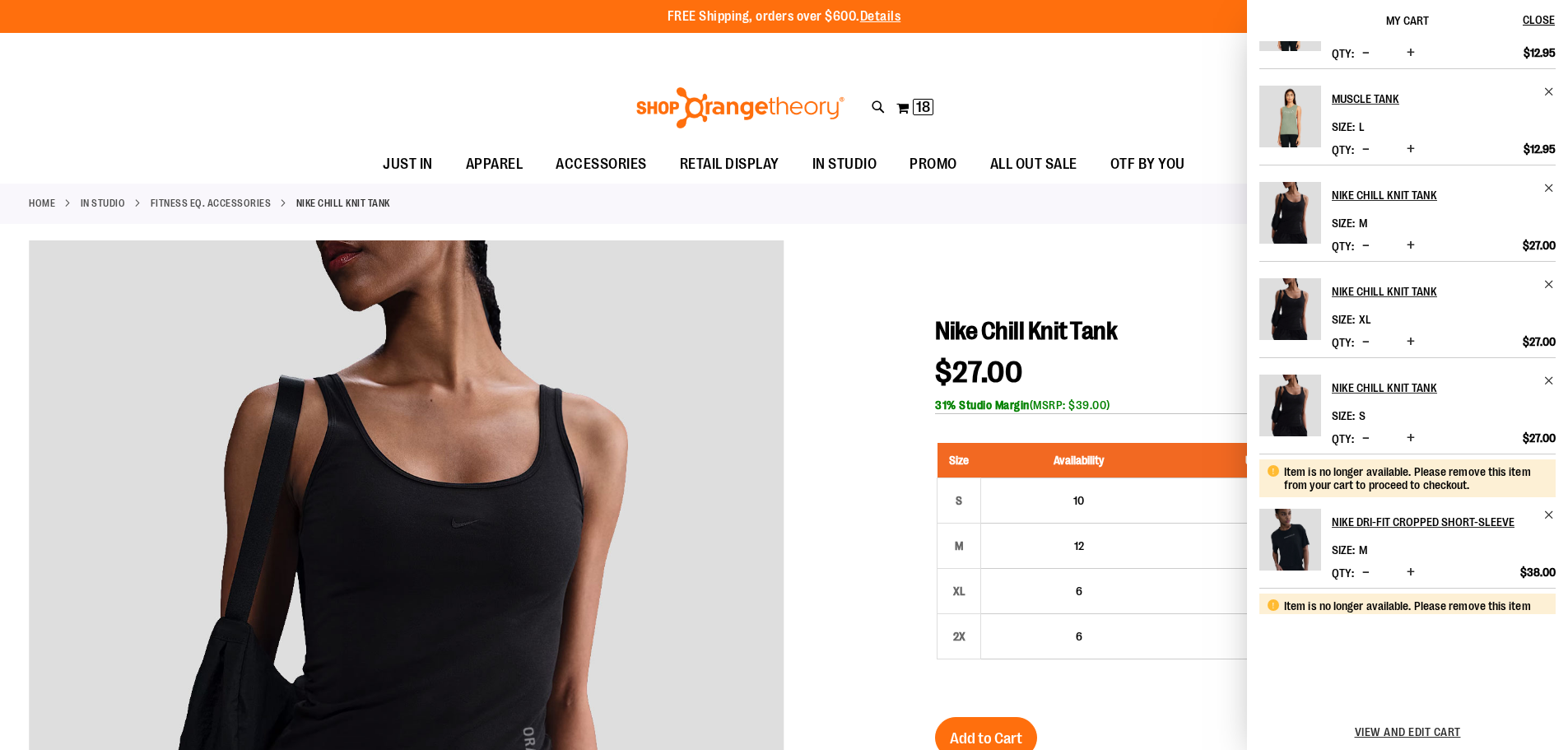
scroll to position [474, 0]
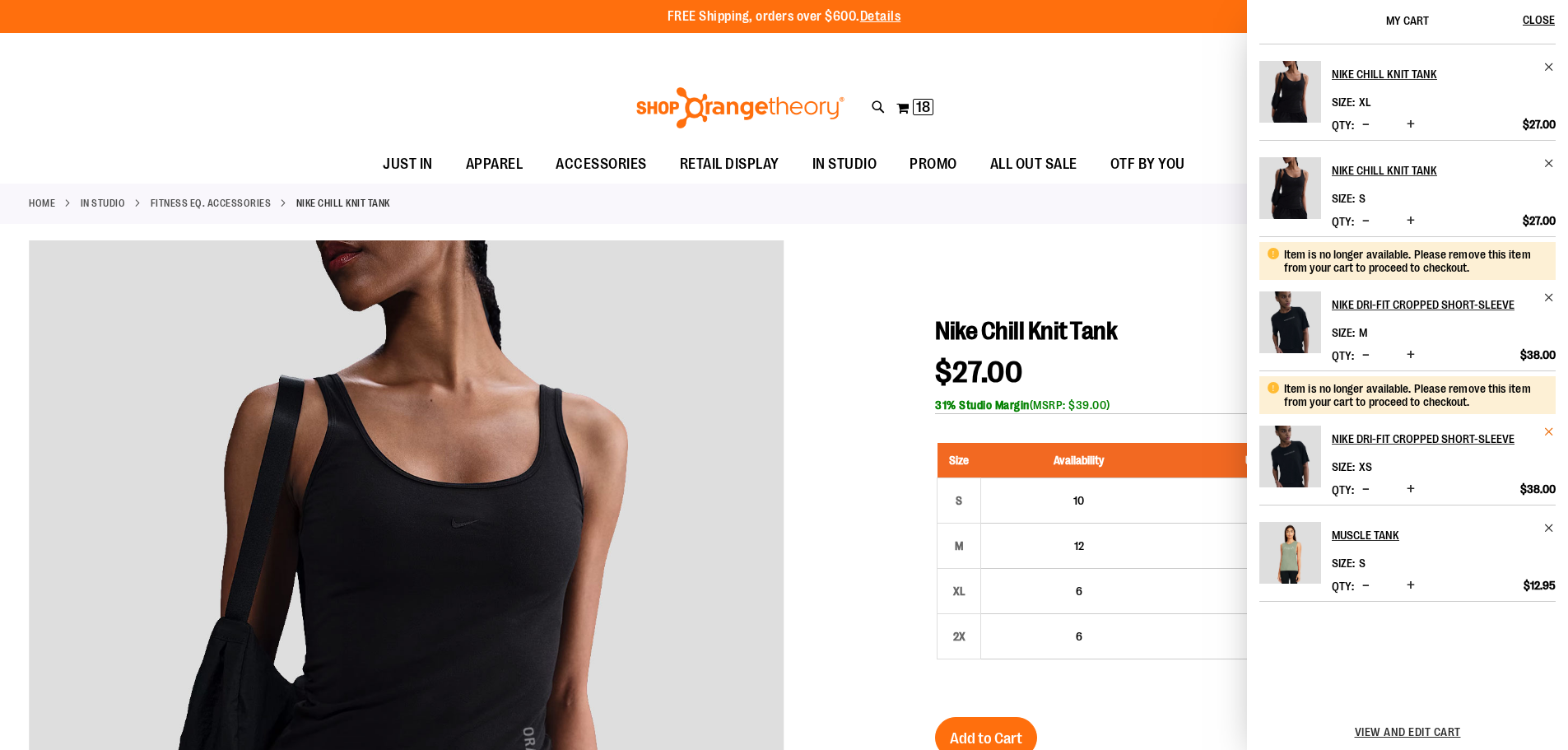
click at [1546, 431] on span "Remove item" at bounding box center [1549, 432] width 12 height 12
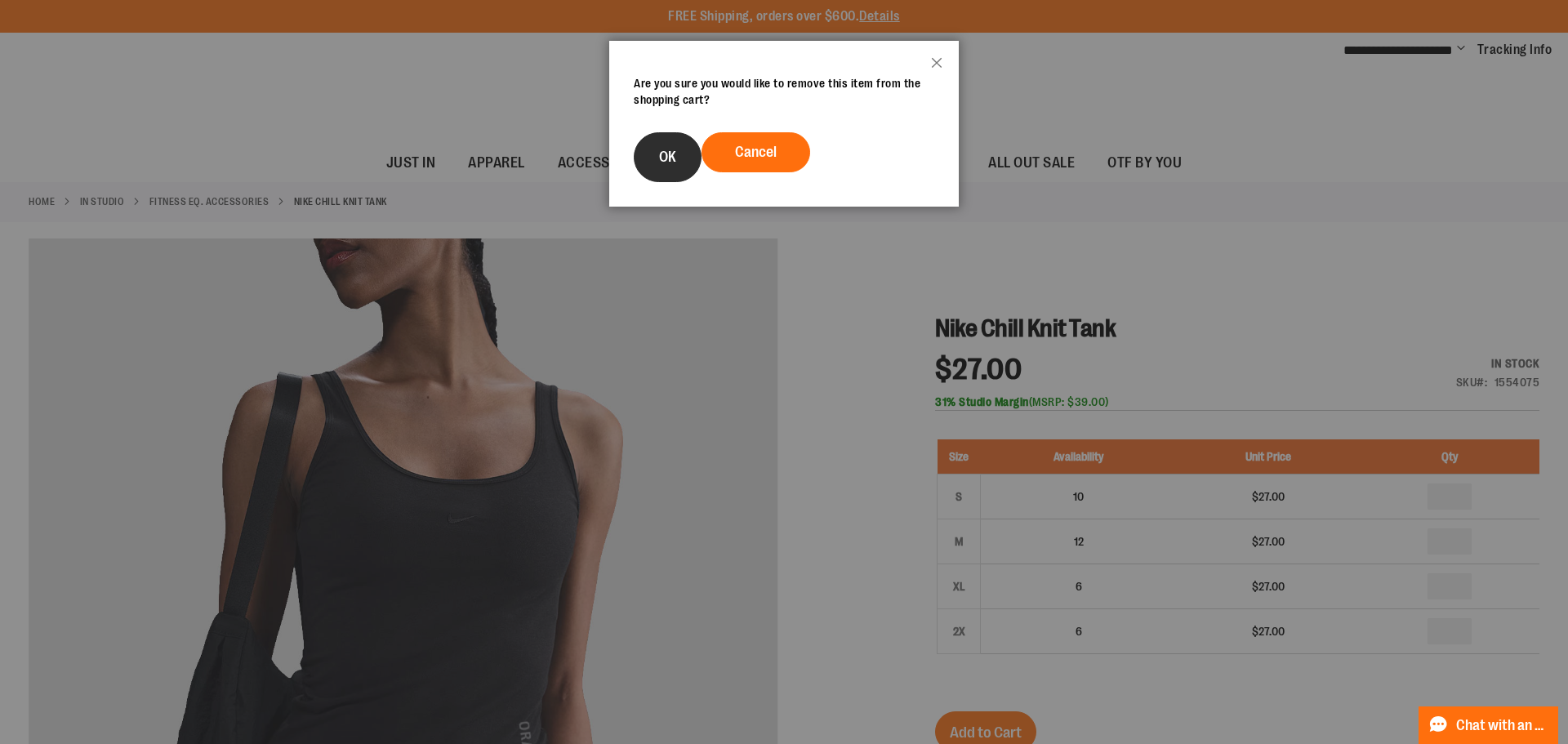
click at [653, 170] on button "OK" at bounding box center [668, 156] width 68 height 50
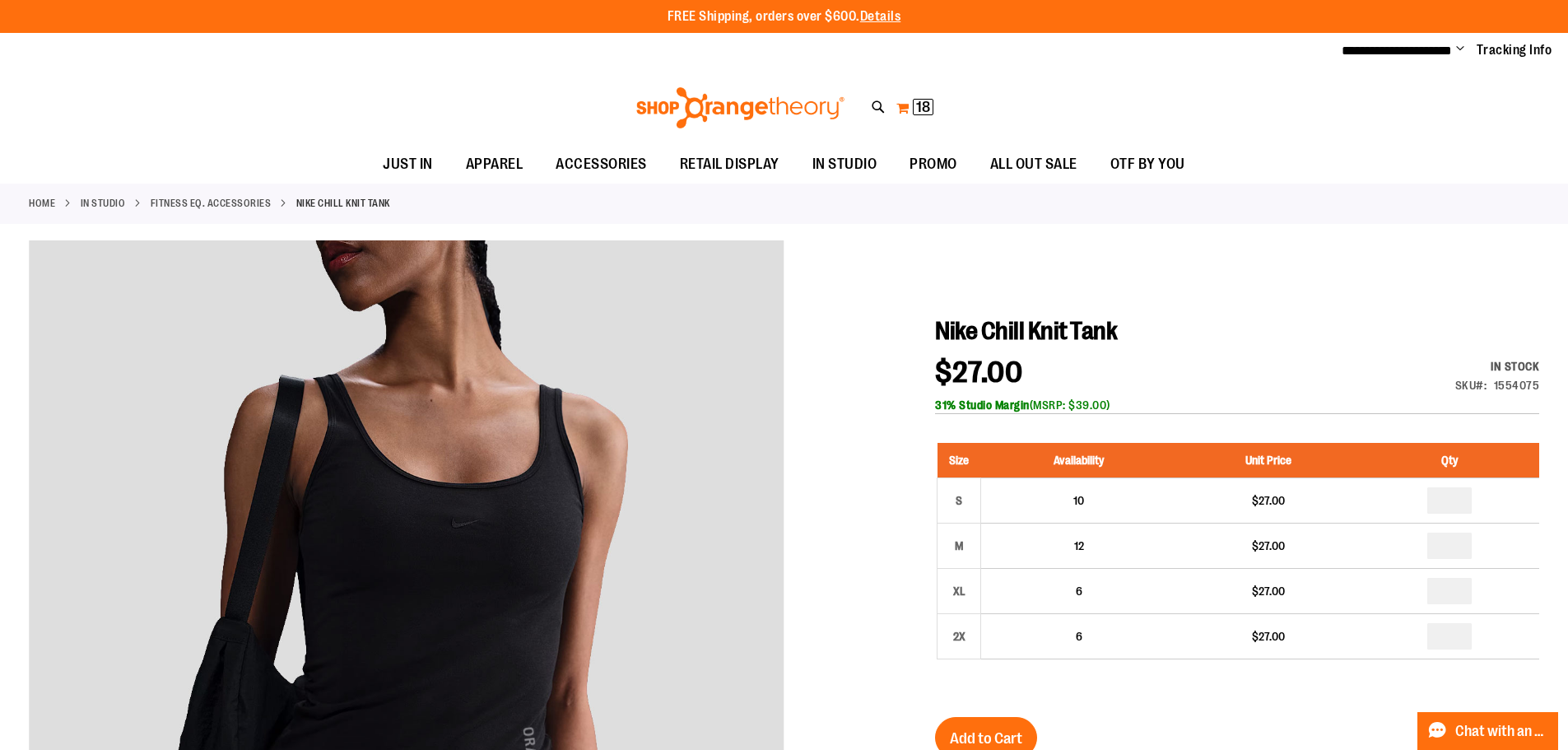
click at [901, 112] on button "My Cart 18 18 items" at bounding box center [914, 108] width 39 height 26
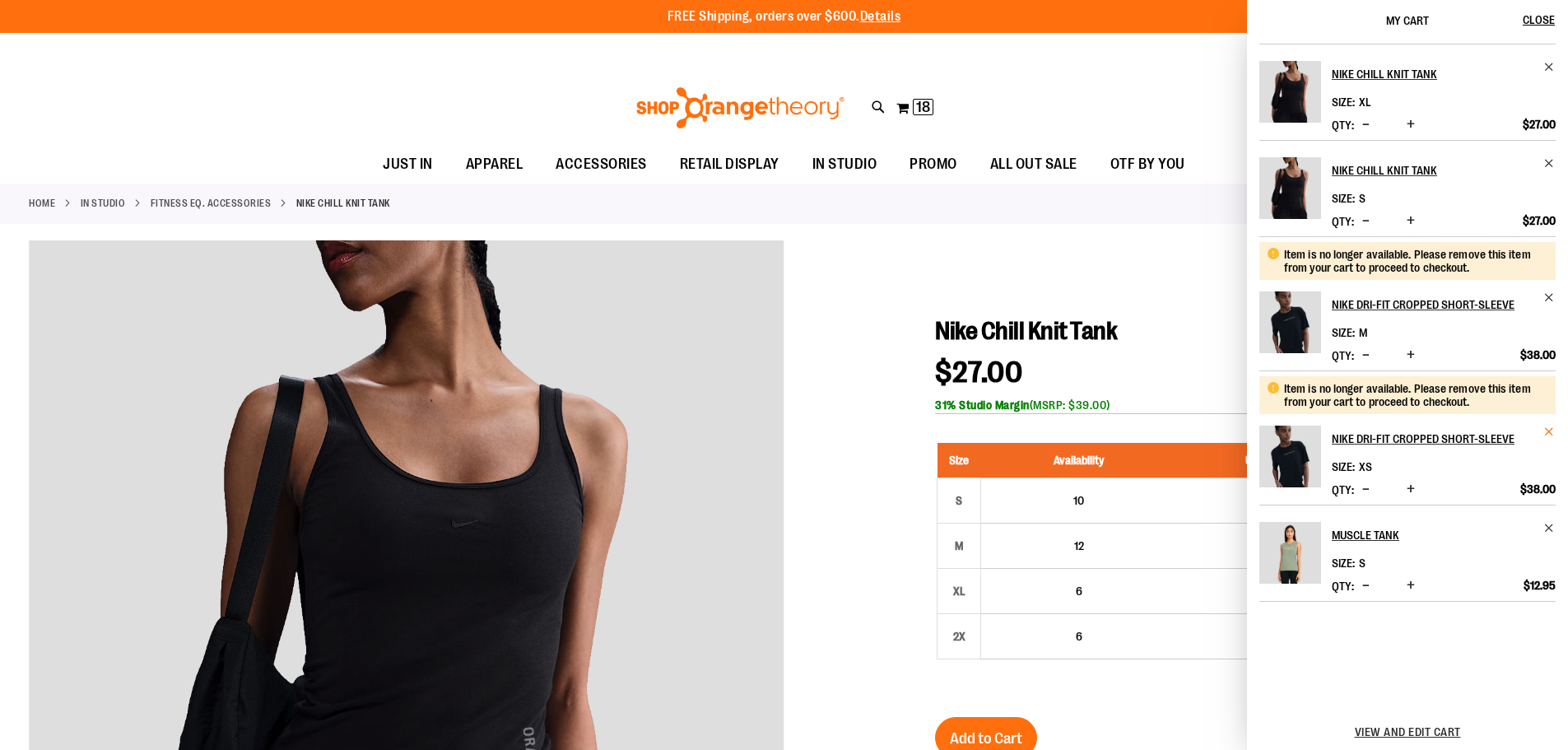
click at [1543, 430] on span "Remove item" at bounding box center [1549, 432] width 12 height 12
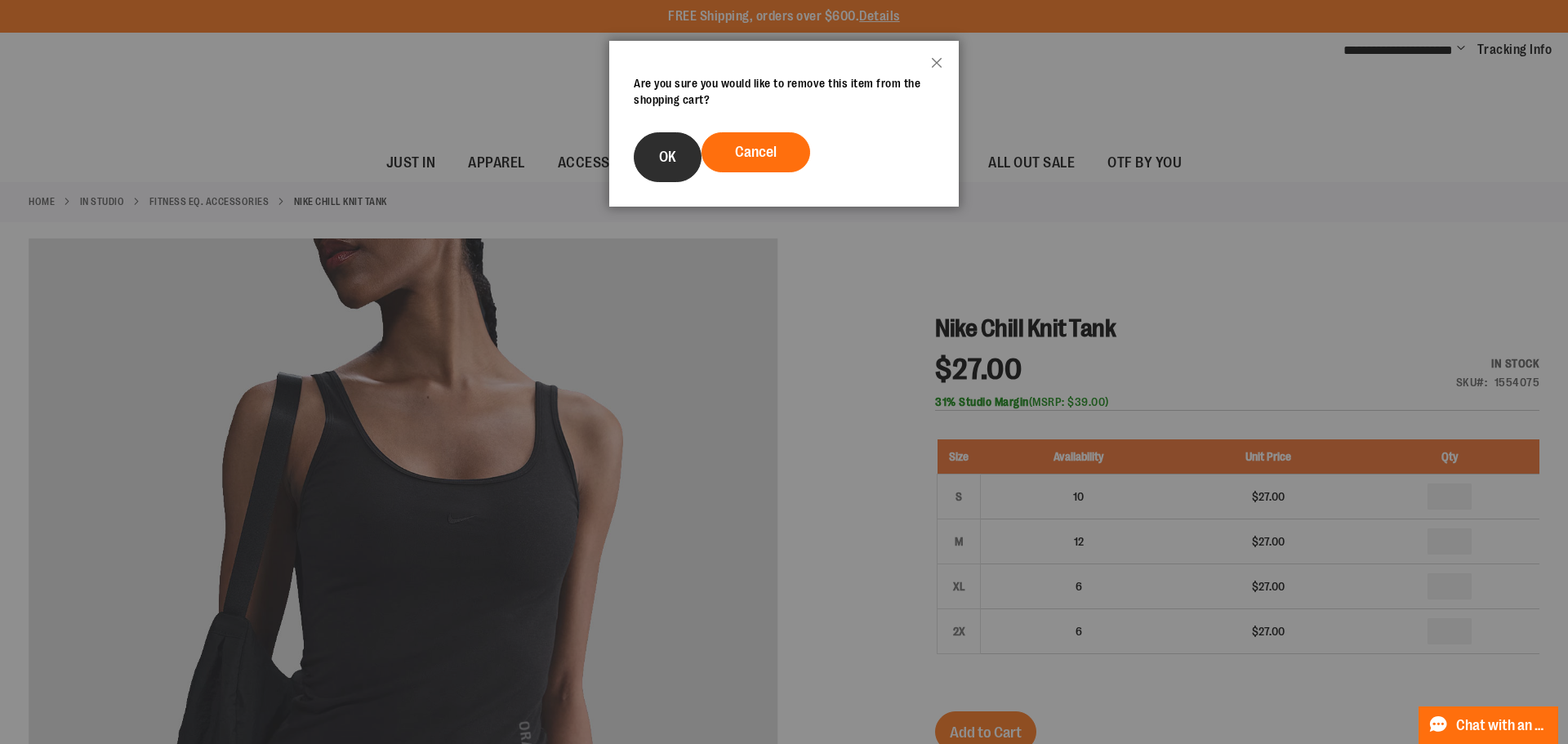
click at [659, 165] on button "OK" at bounding box center [668, 156] width 68 height 50
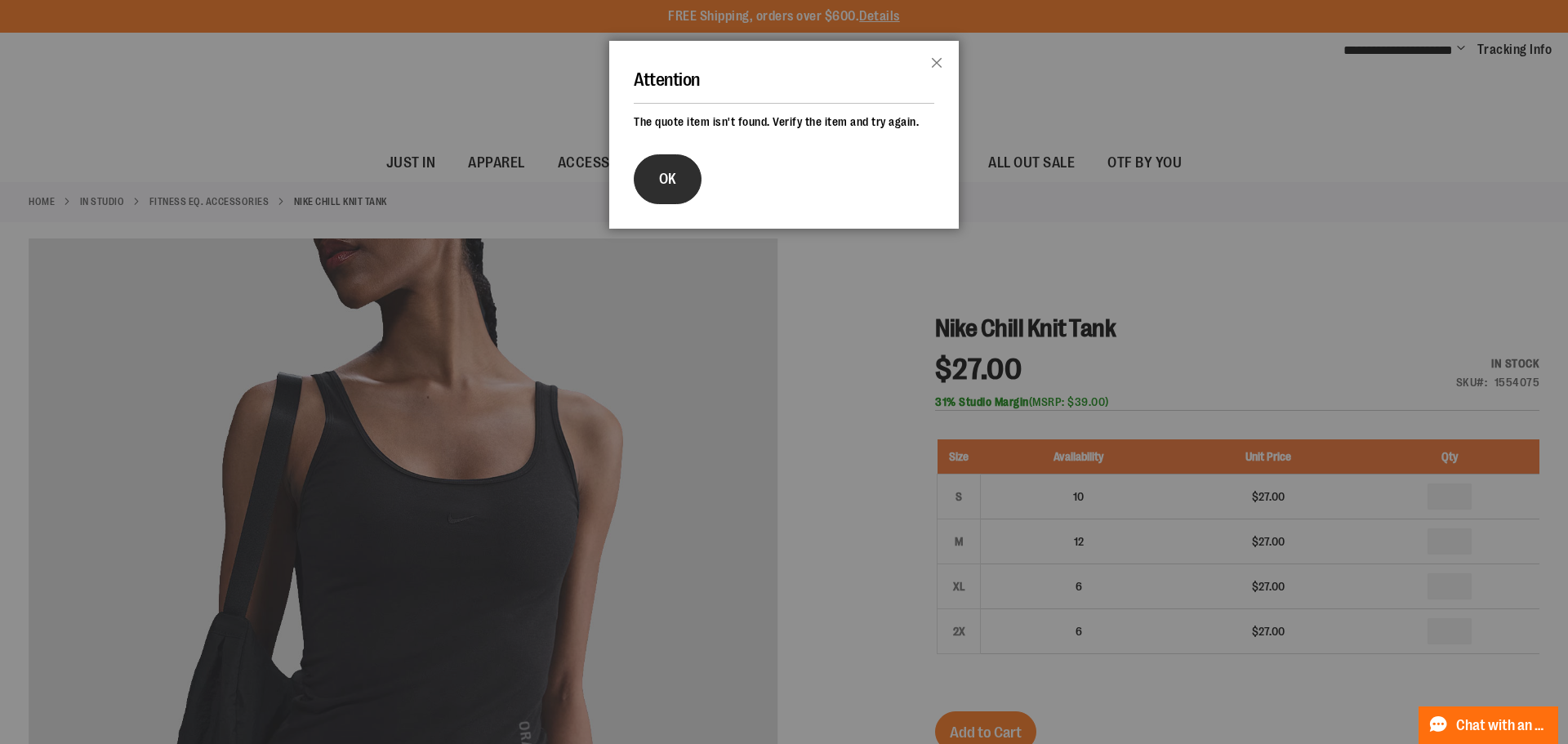
click at [688, 162] on button "OK" at bounding box center [668, 179] width 68 height 50
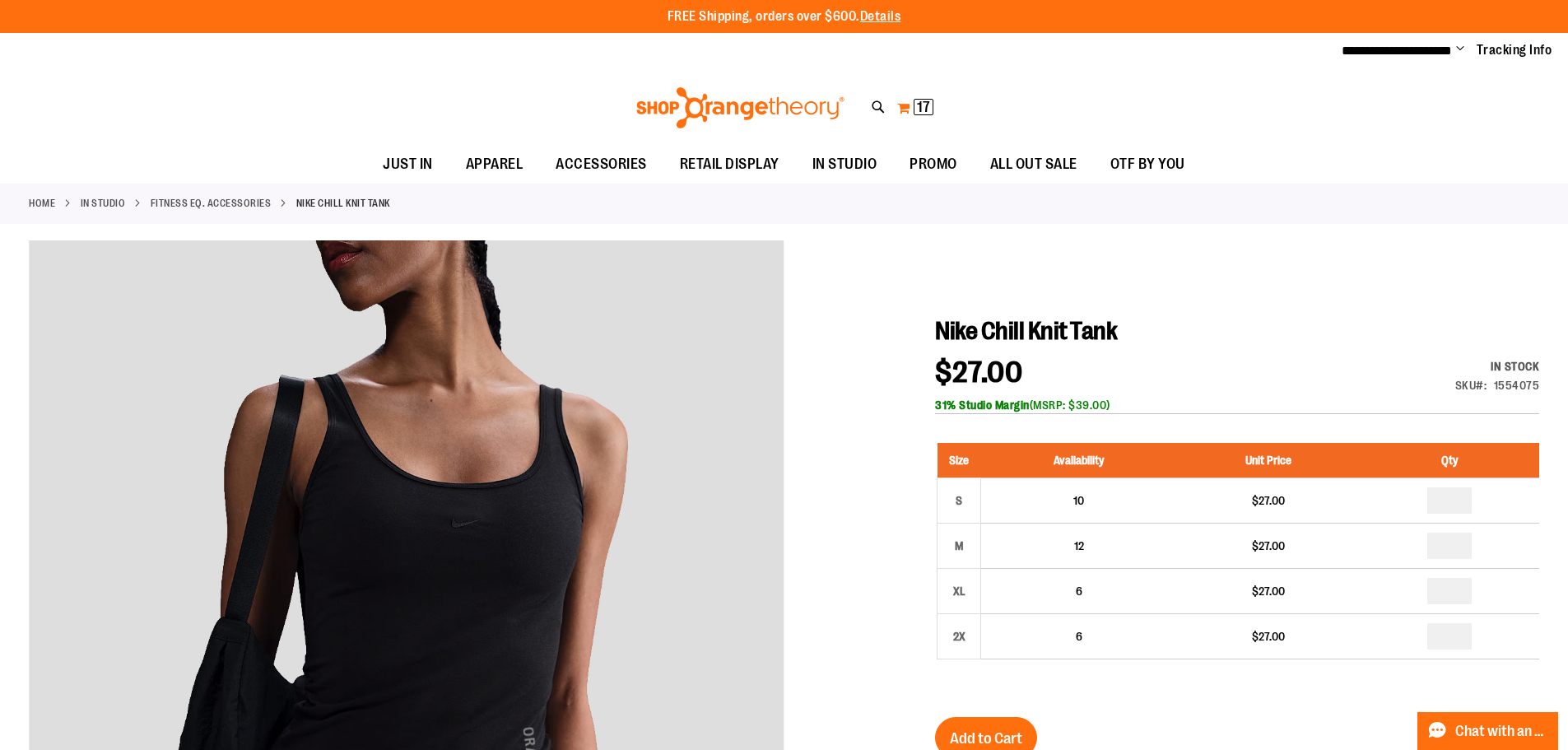
click at [910, 108] on button "My Cart 17 17 items" at bounding box center [914, 108] width 38 height 26
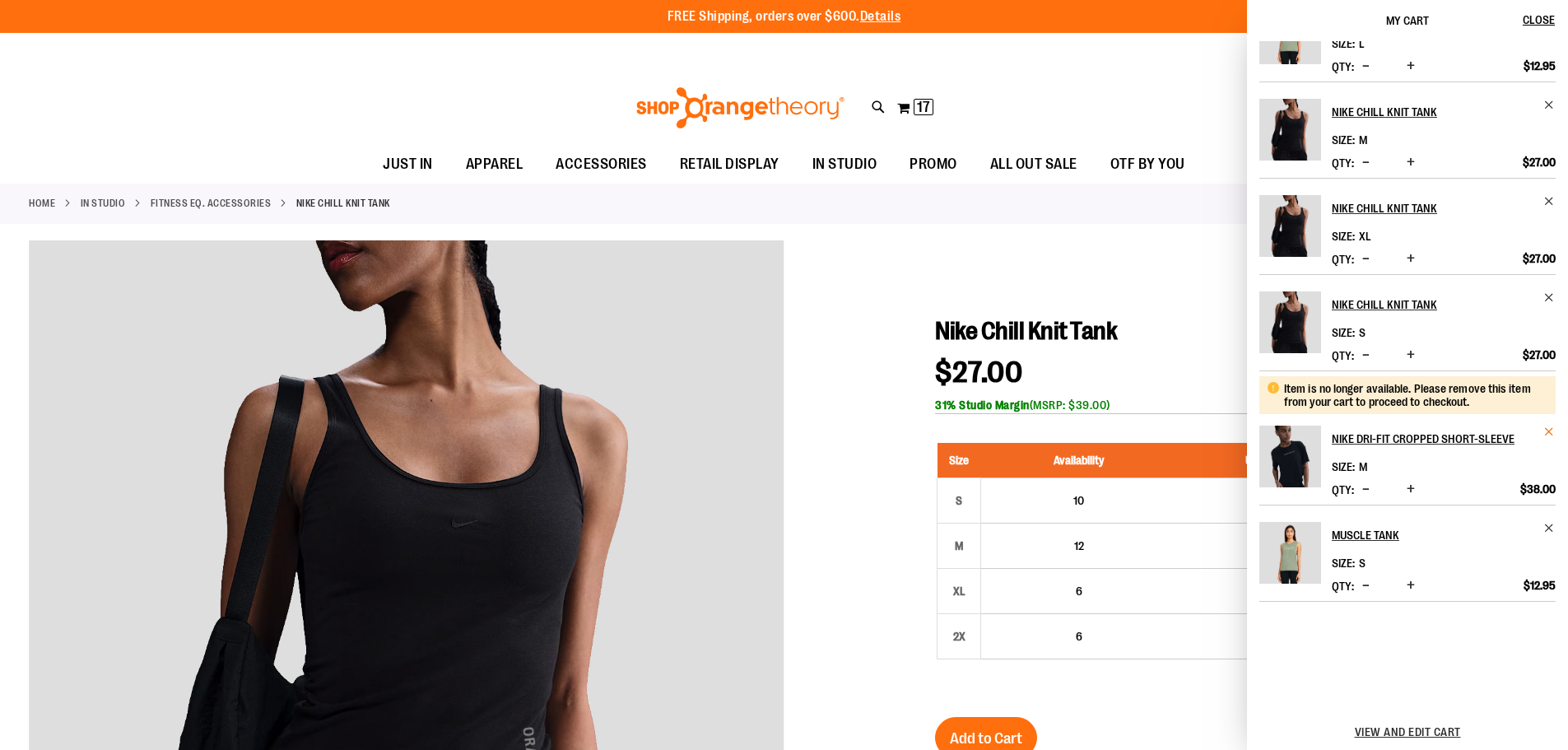
click at [1543, 434] on span "Remove item" at bounding box center [1549, 432] width 12 height 12
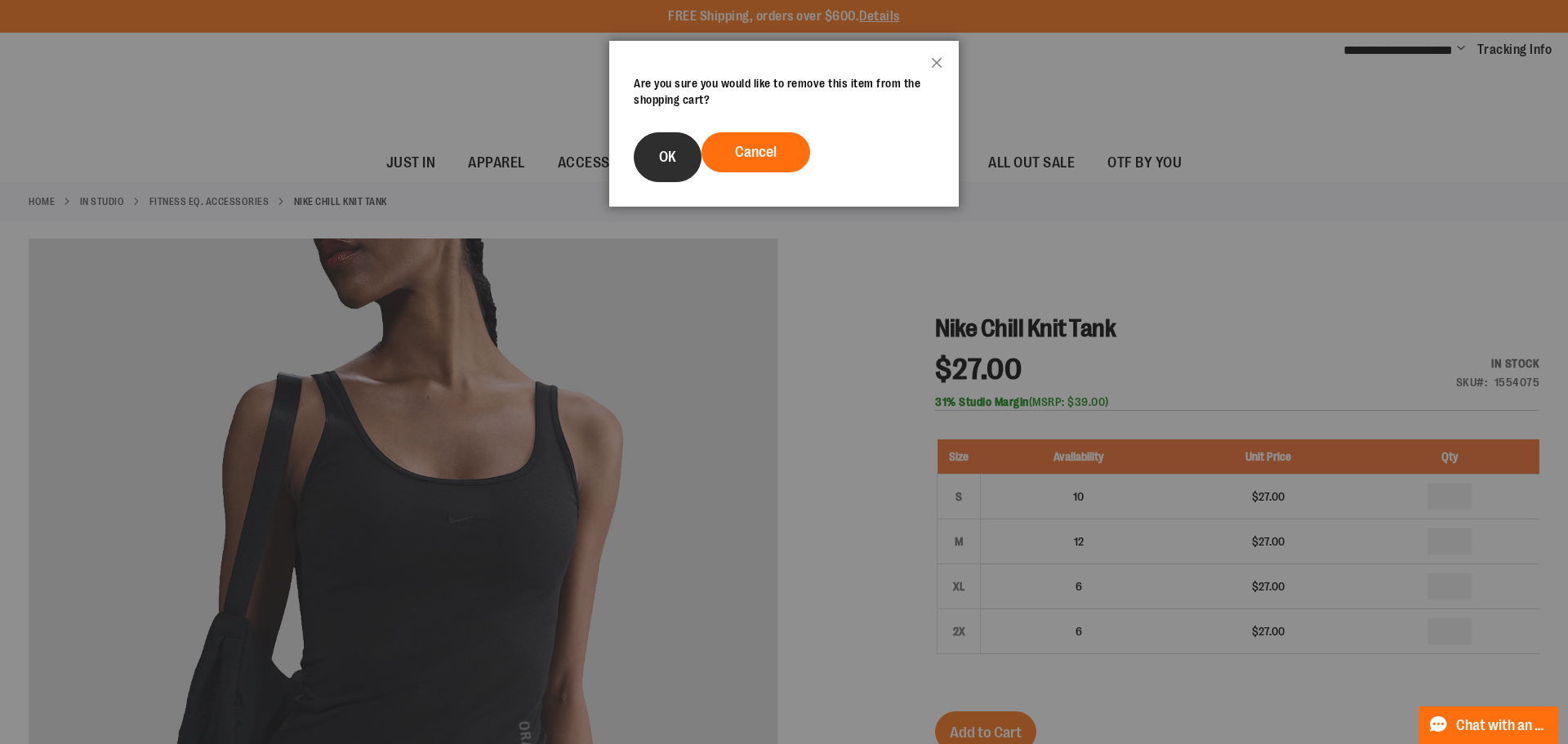
click at [650, 156] on button "OK" at bounding box center [668, 156] width 68 height 50
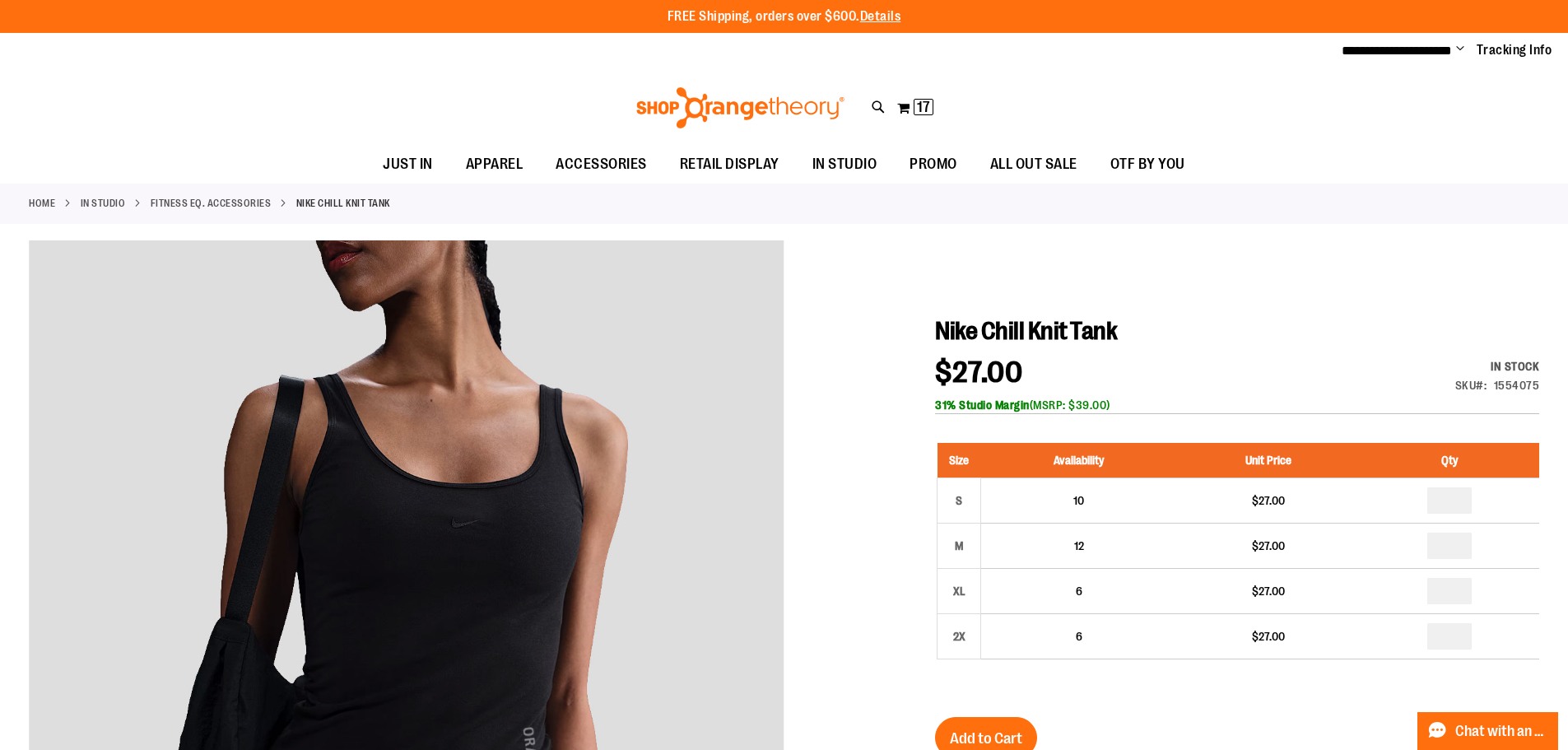
click at [895, 105] on div "Toggle Nav Search Popular Suggestions Advanced Search" at bounding box center [784, 108] width 1568 height 76
click at [926, 108] on span "17" at bounding box center [923, 107] width 13 height 17
click at [901, 107] on button "My Cart 16 16 items" at bounding box center [914, 108] width 39 height 26
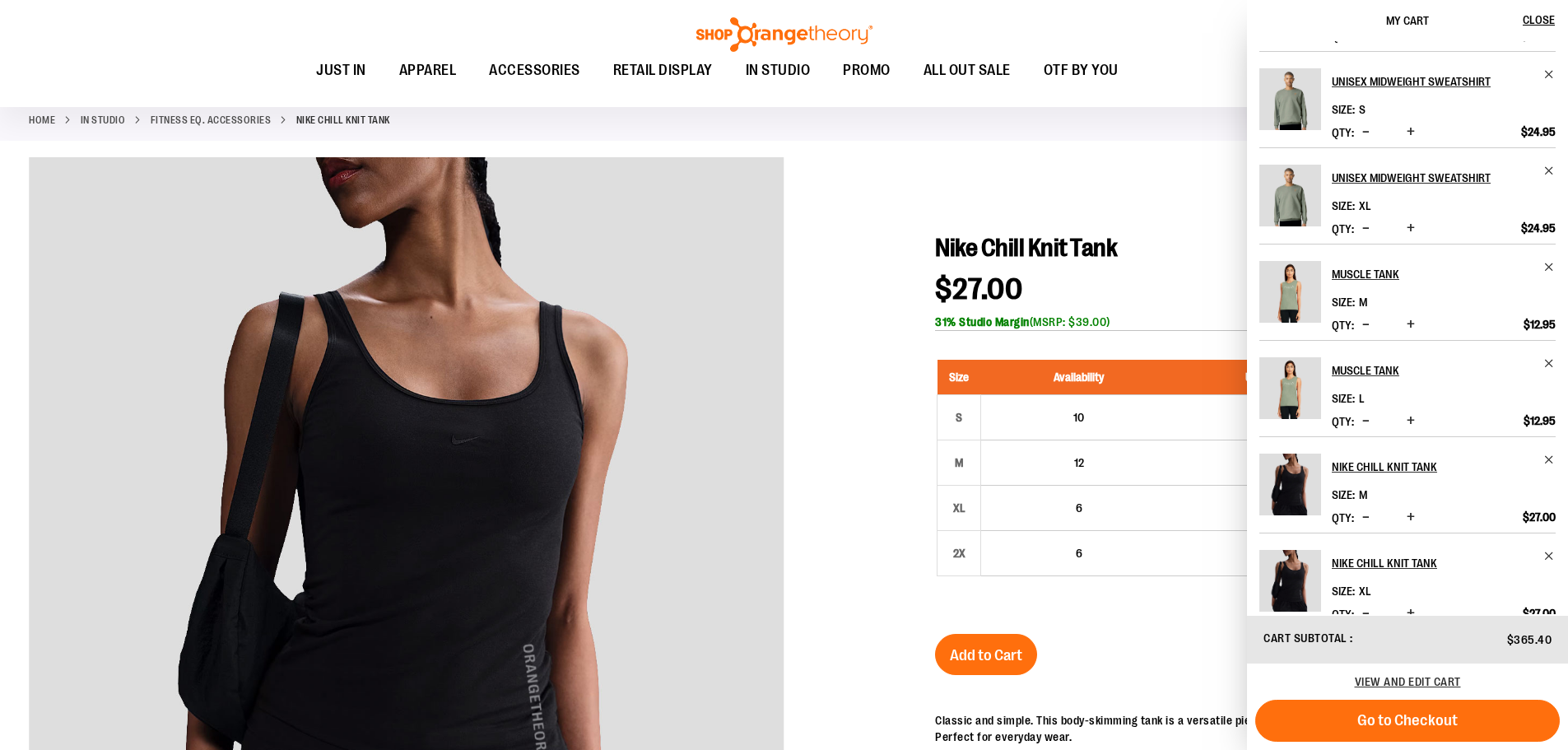
scroll to position [398, 0]
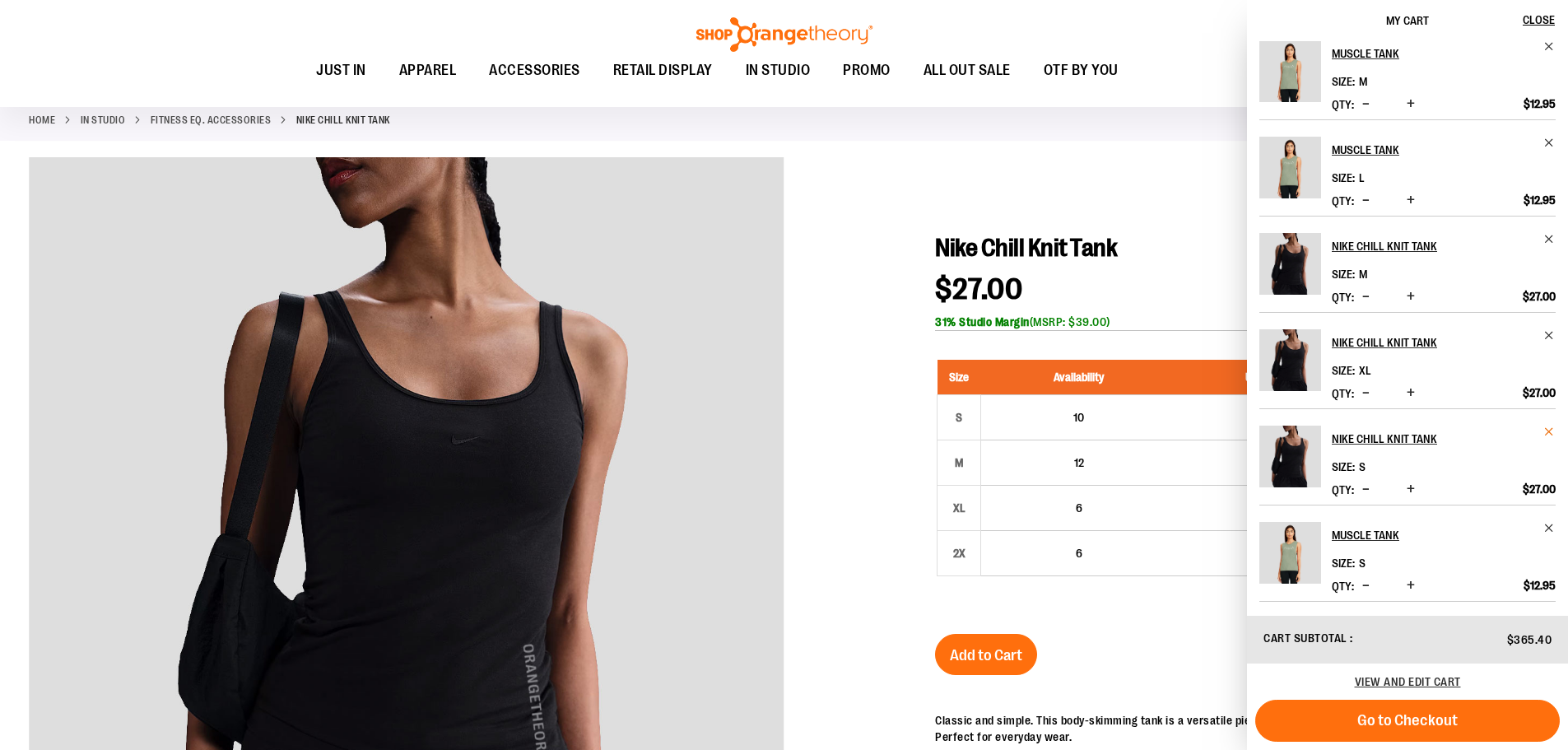
click at [1542, 430] on span "Remove item" at bounding box center [1549, 432] width 12 height 12
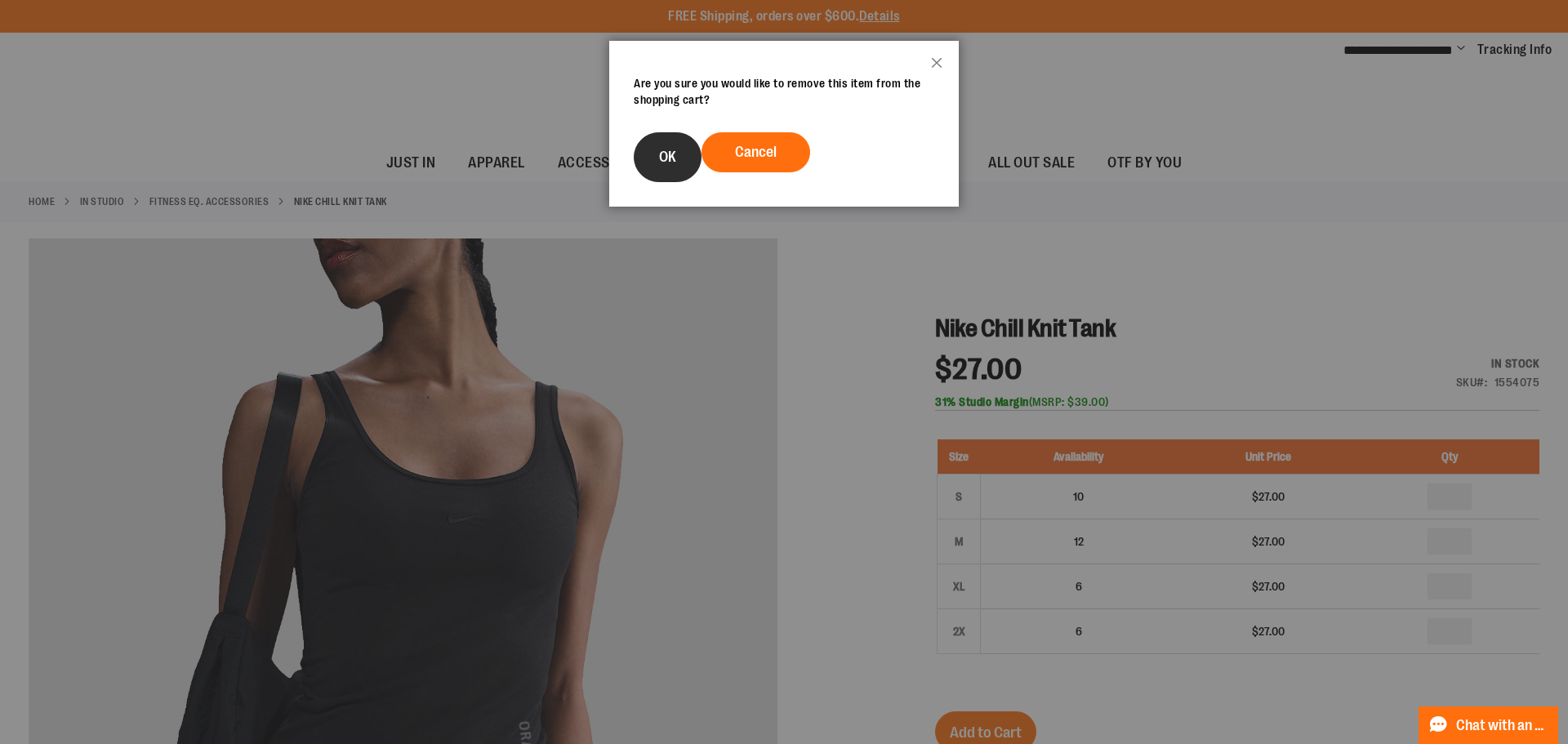
click at [674, 160] on span "OK" at bounding box center [668, 156] width 17 height 17
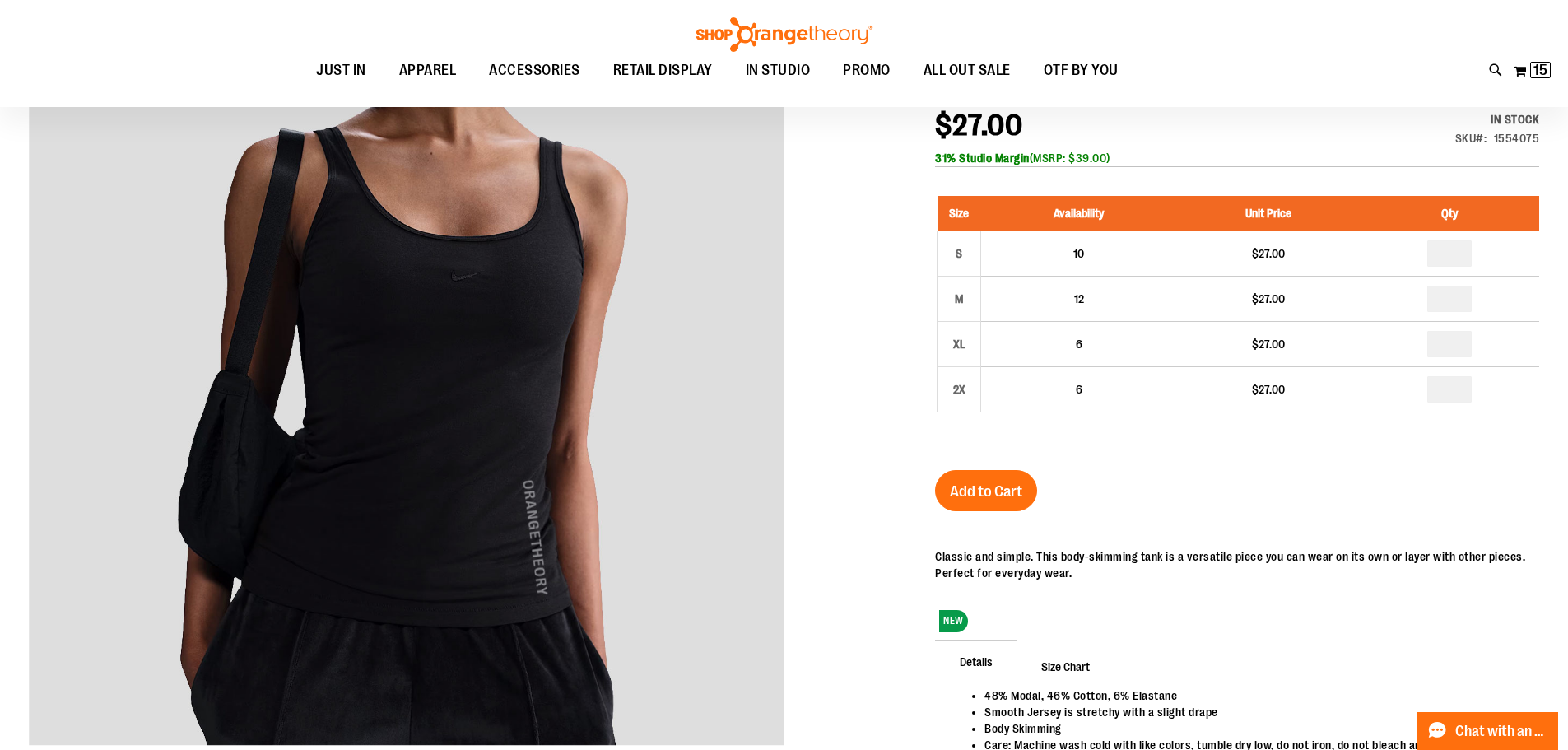
scroll to position [246, 0]
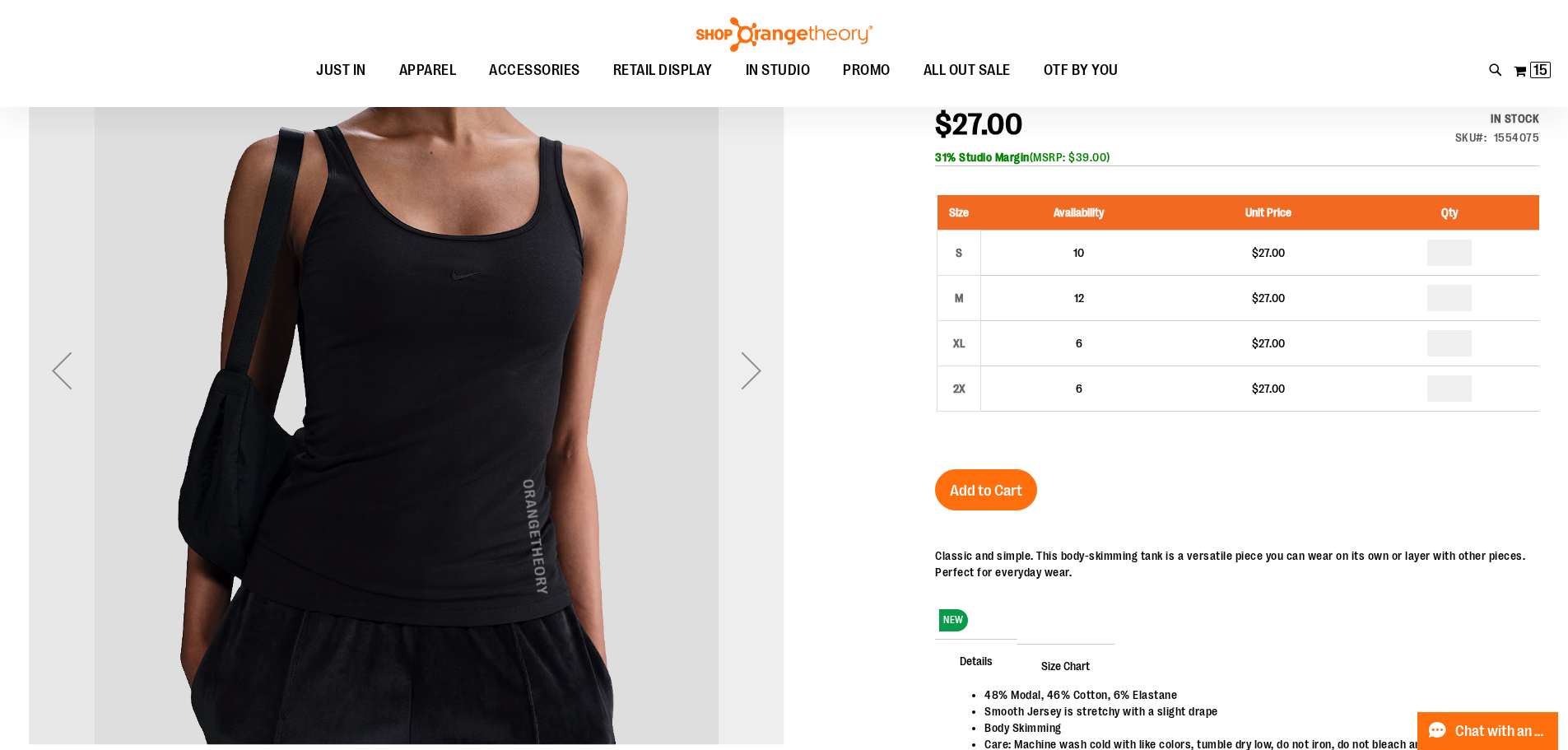
click at [740, 365] on div "Next" at bounding box center [751, 370] width 66 height 66
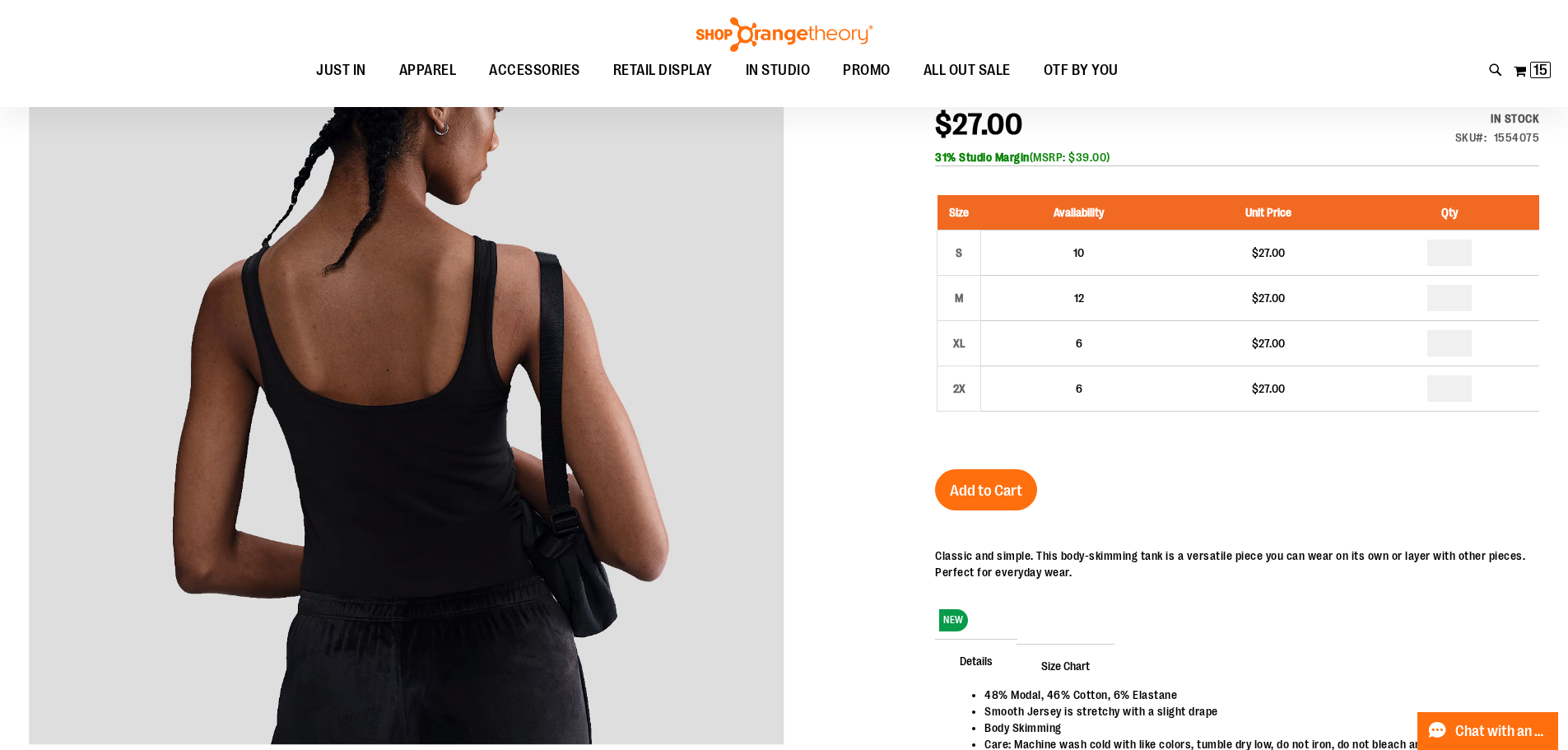
scroll to position [0, 0]
